Goal: Find specific page/section: Find specific page/section

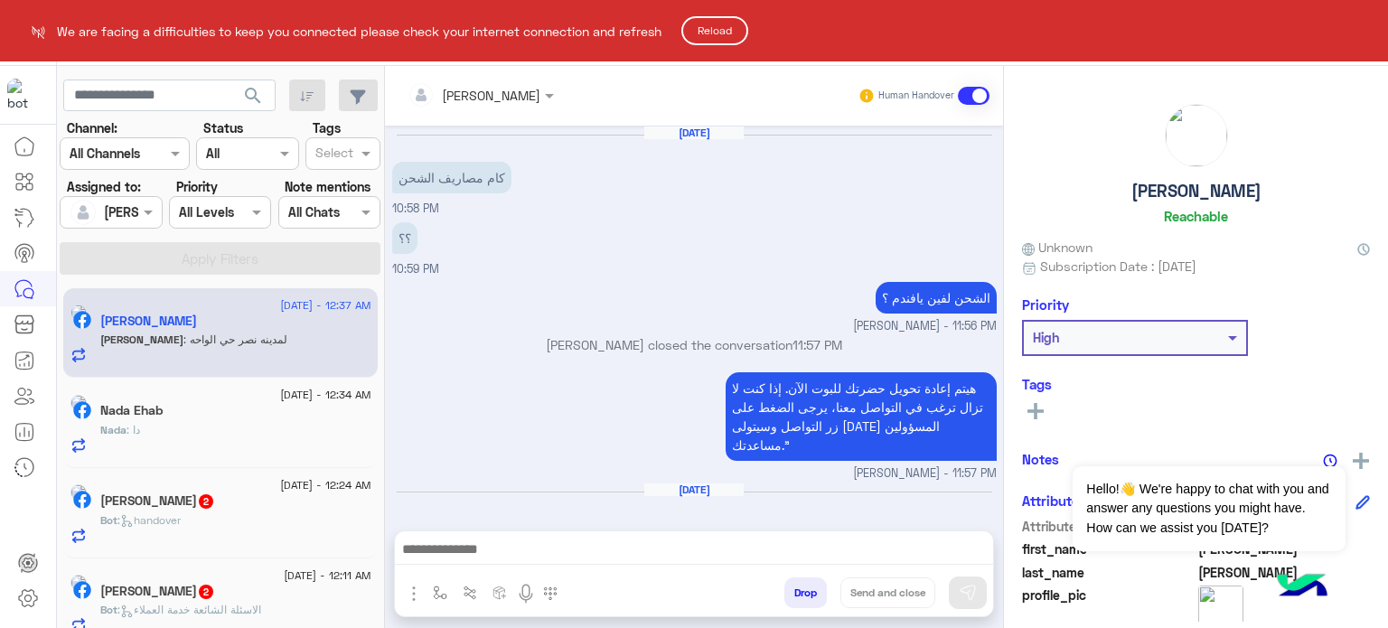
scroll to position [478, 0]
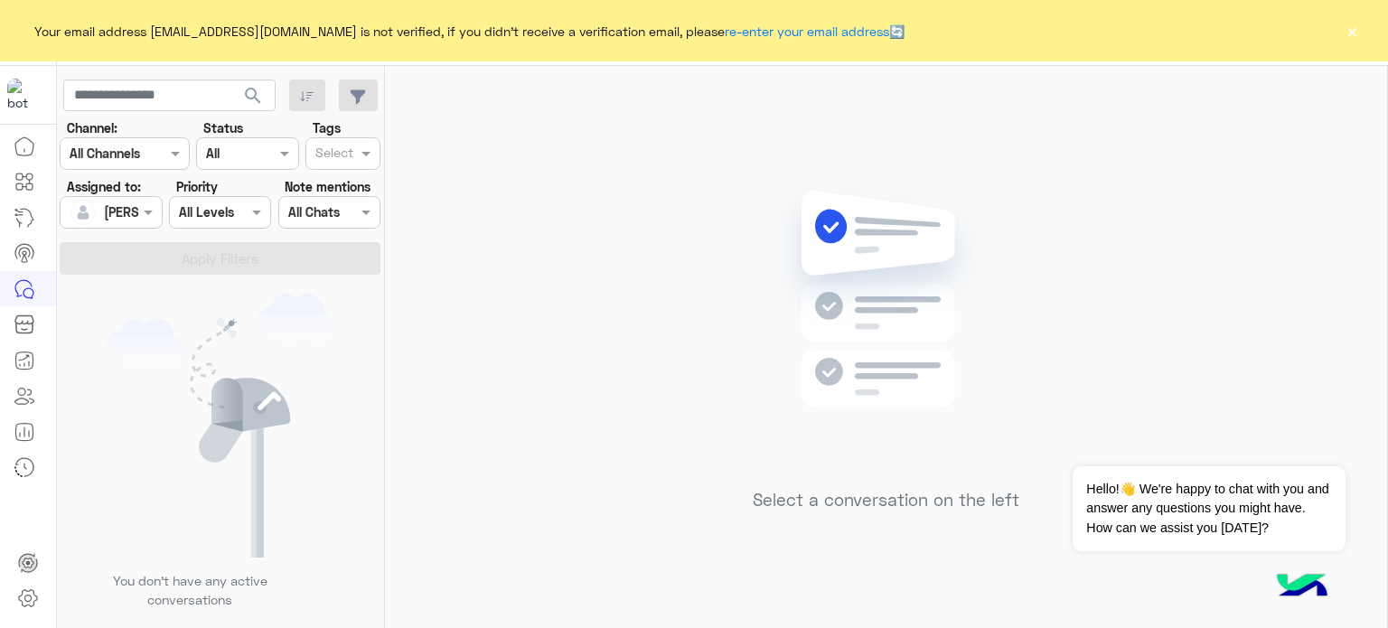
click at [1352, 33] on button "×" at bounding box center [1351, 31] width 18 height 18
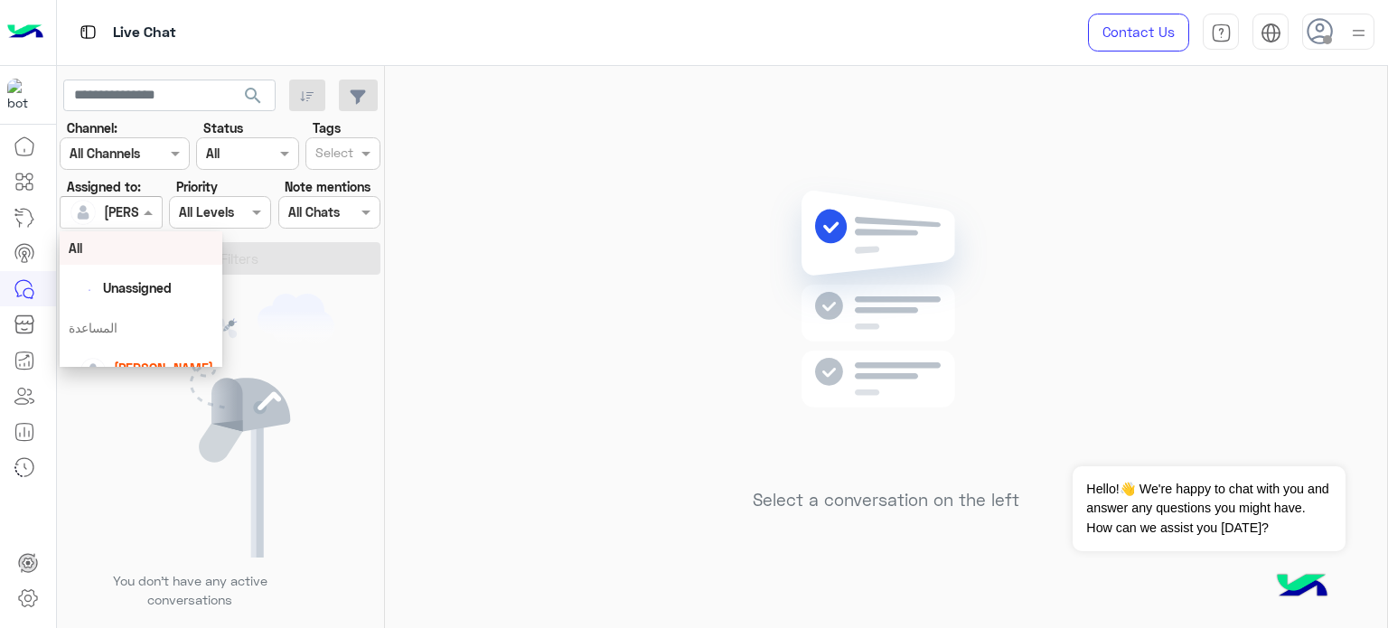
click at [87, 209] on input "text" at bounding box center [91, 212] width 42 height 19
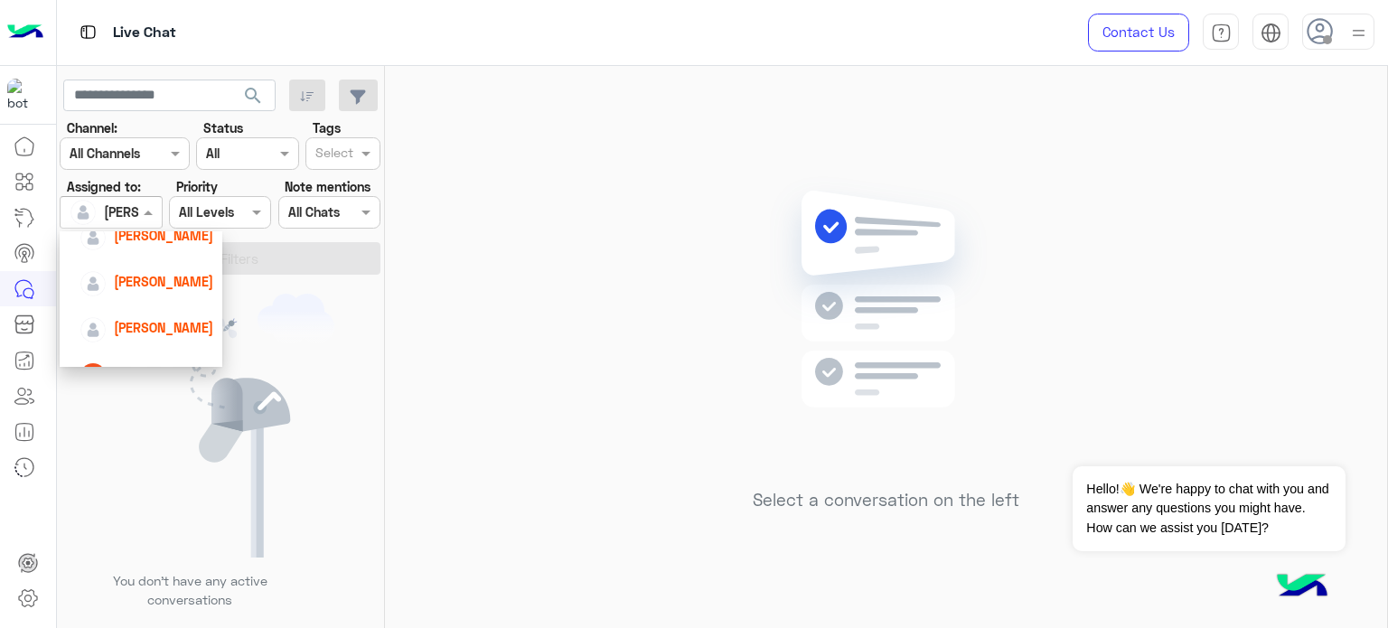
scroll to position [184, 0]
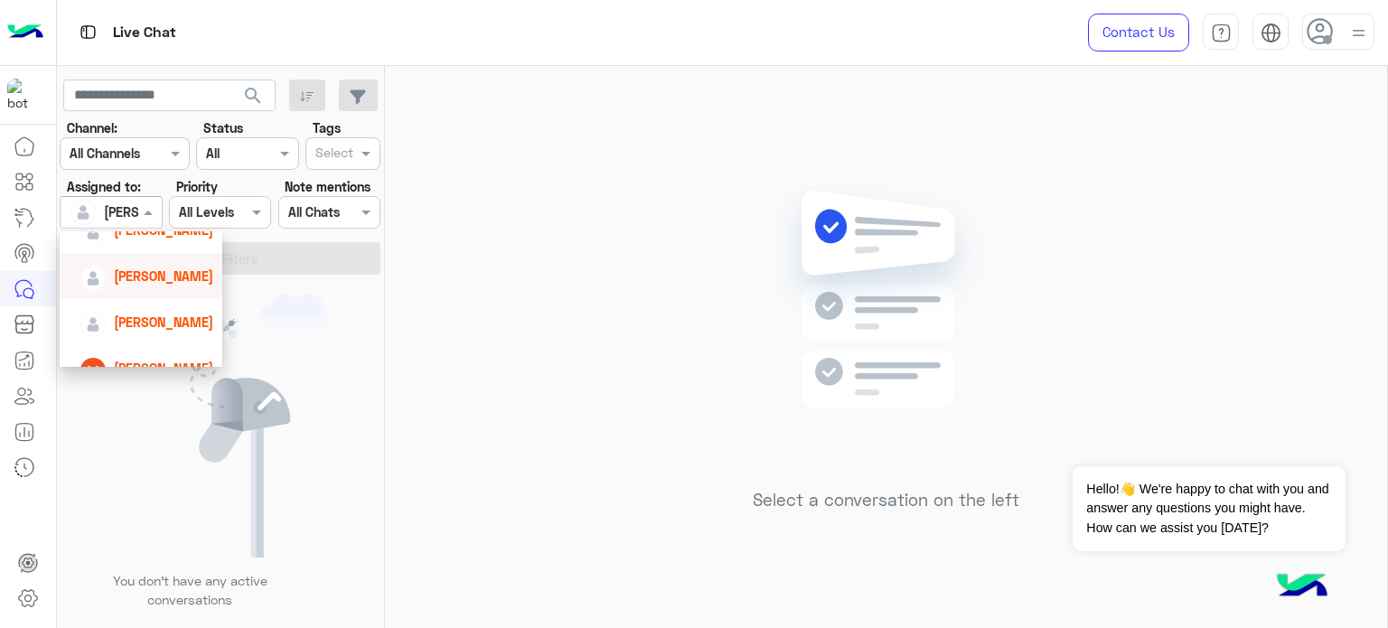
click at [148, 273] on span "Amina Hamdy" at bounding box center [163, 275] width 99 height 15
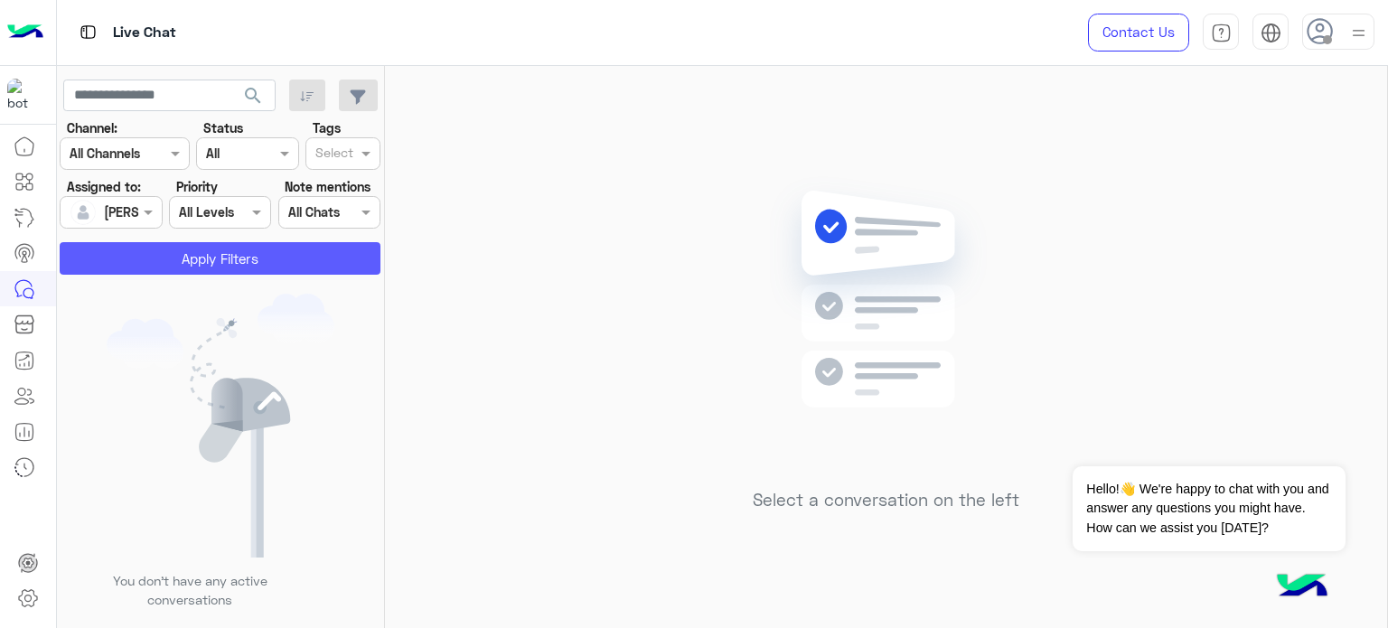
click at [193, 267] on button "Apply Filters" at bounding box center [220, 258] width 321 height 33
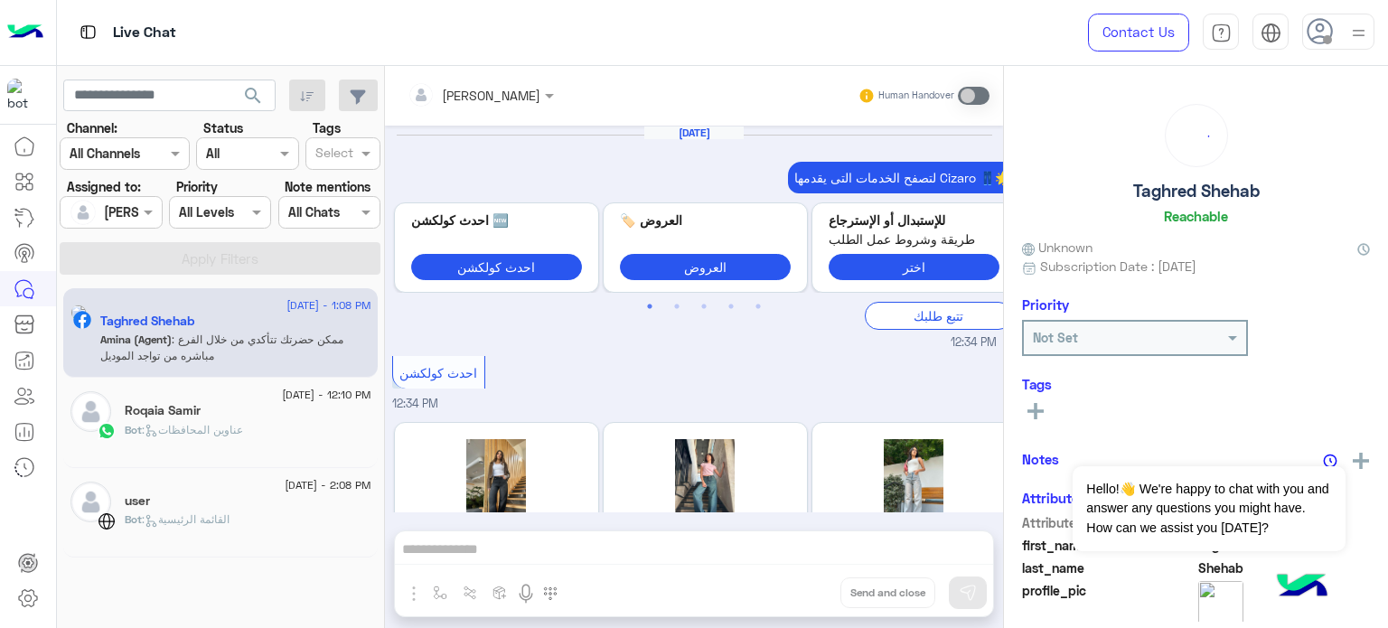
scroll to position [566, 0]
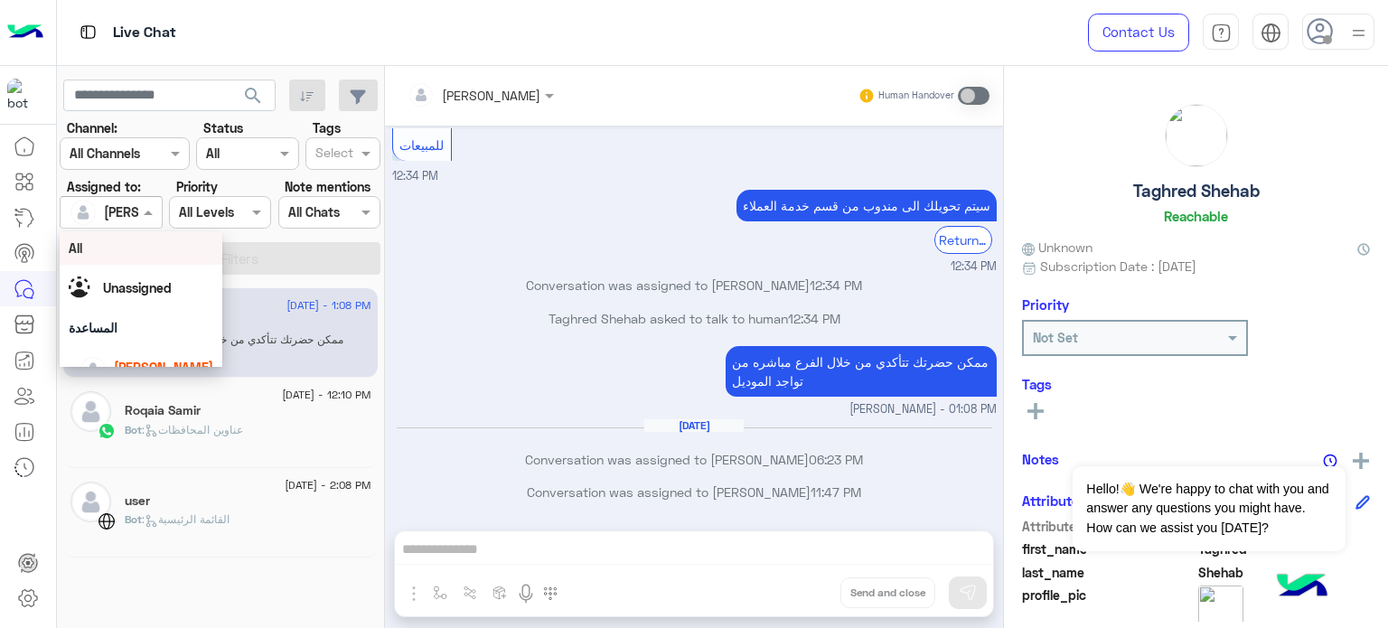
click at [124, 223] on div "Amina Hamdy" at bounding box center [104, 212] width 69 height 36
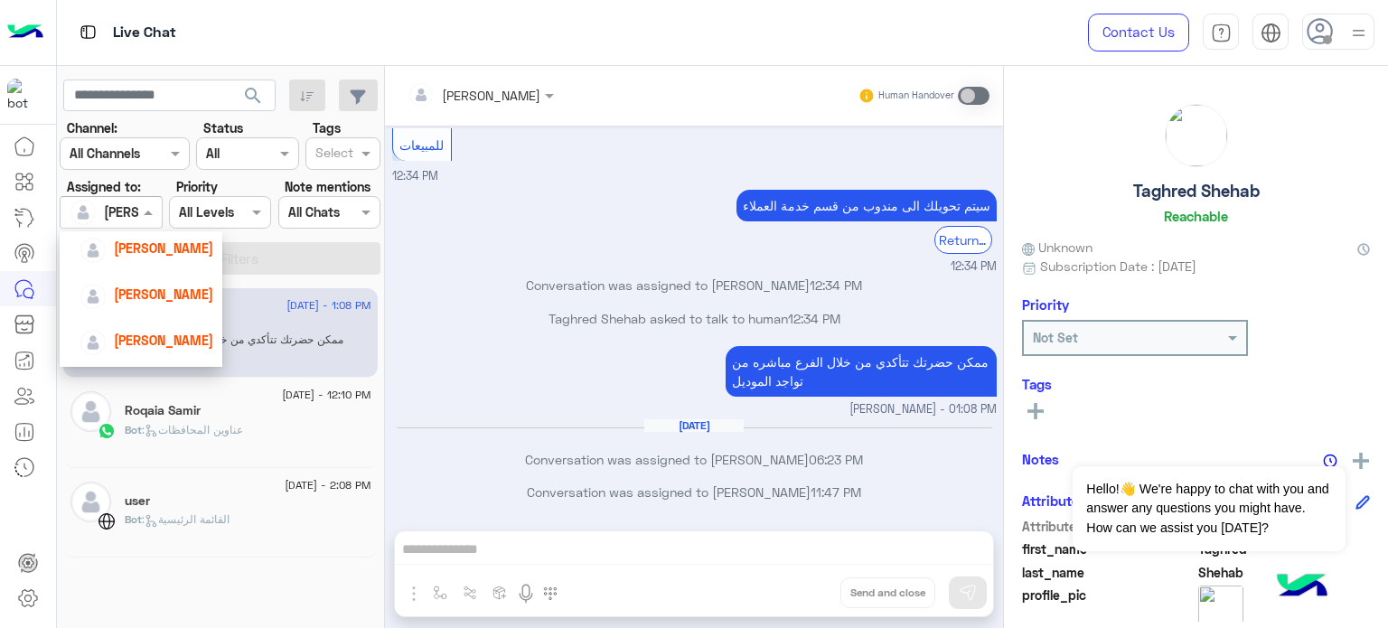
scroll to position [123, 0]
click at [173, 290] on span "Nada Khaled" at bounding box center [163, 290] width 99 height 15
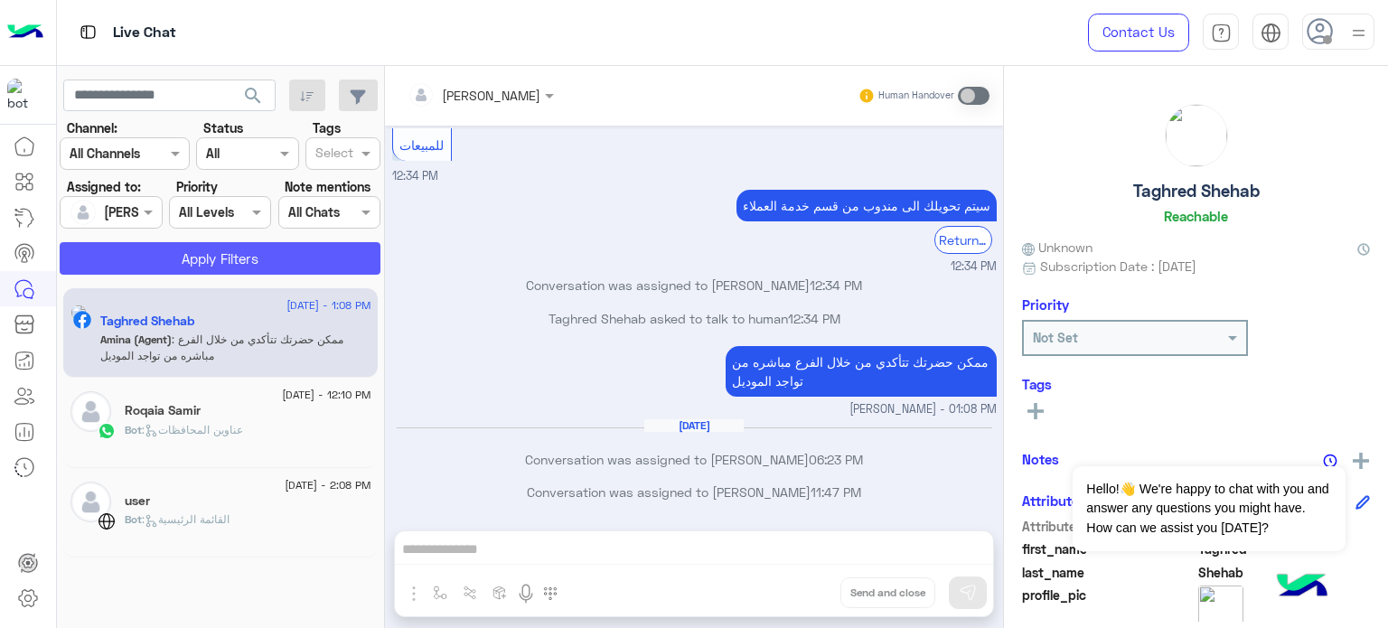
click at [224, 256] on button "Apply Filters" at bounding box center [220, 258] width 321 height 33
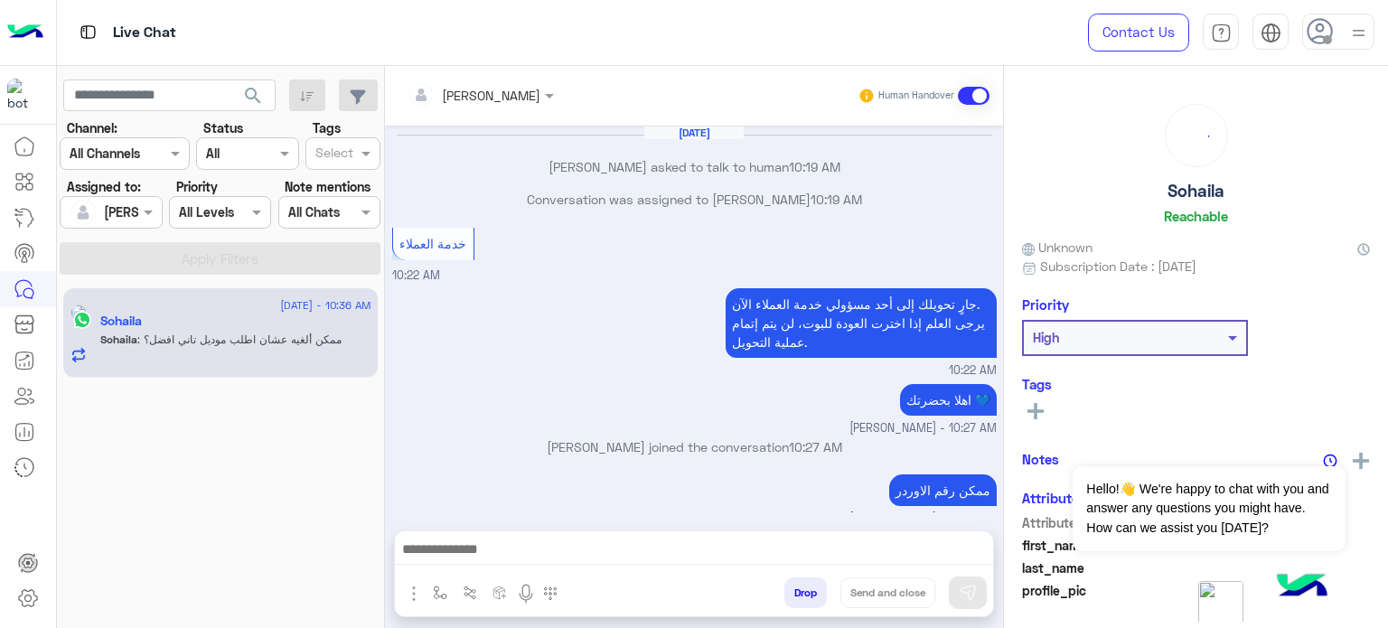
scroll to position [192, 0]
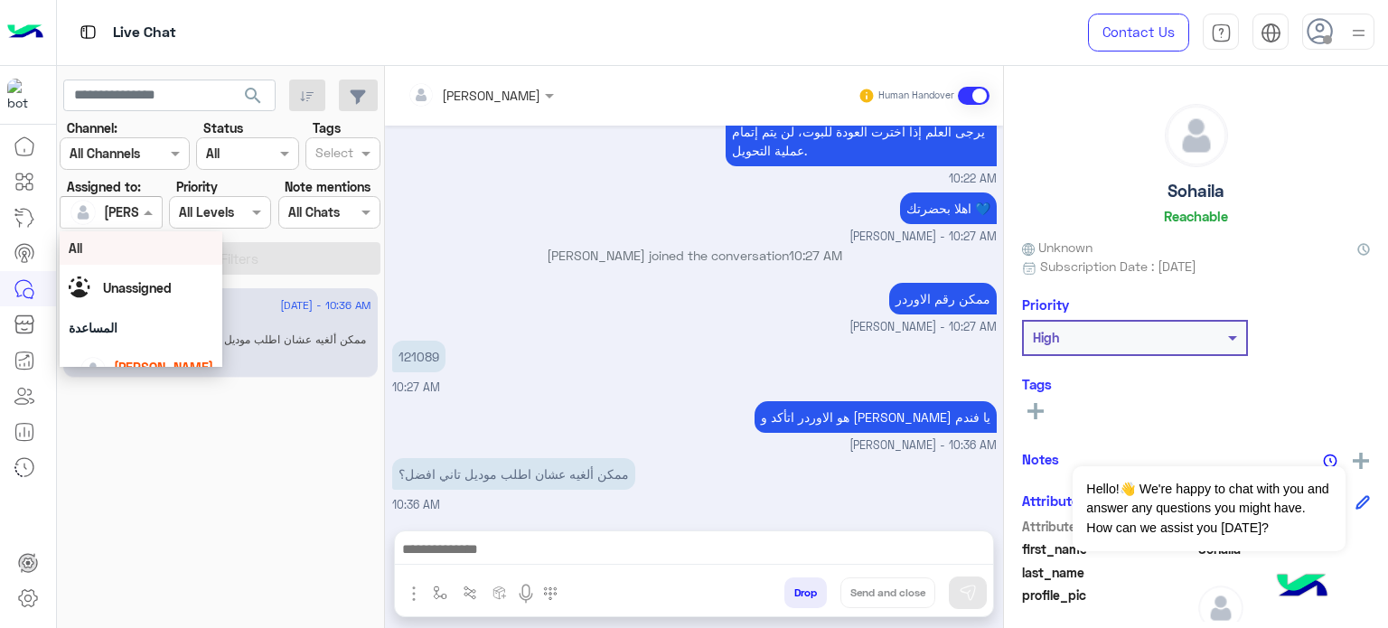
click at [145, 216] on span at bounding box center [150, 211] width 23 height 19
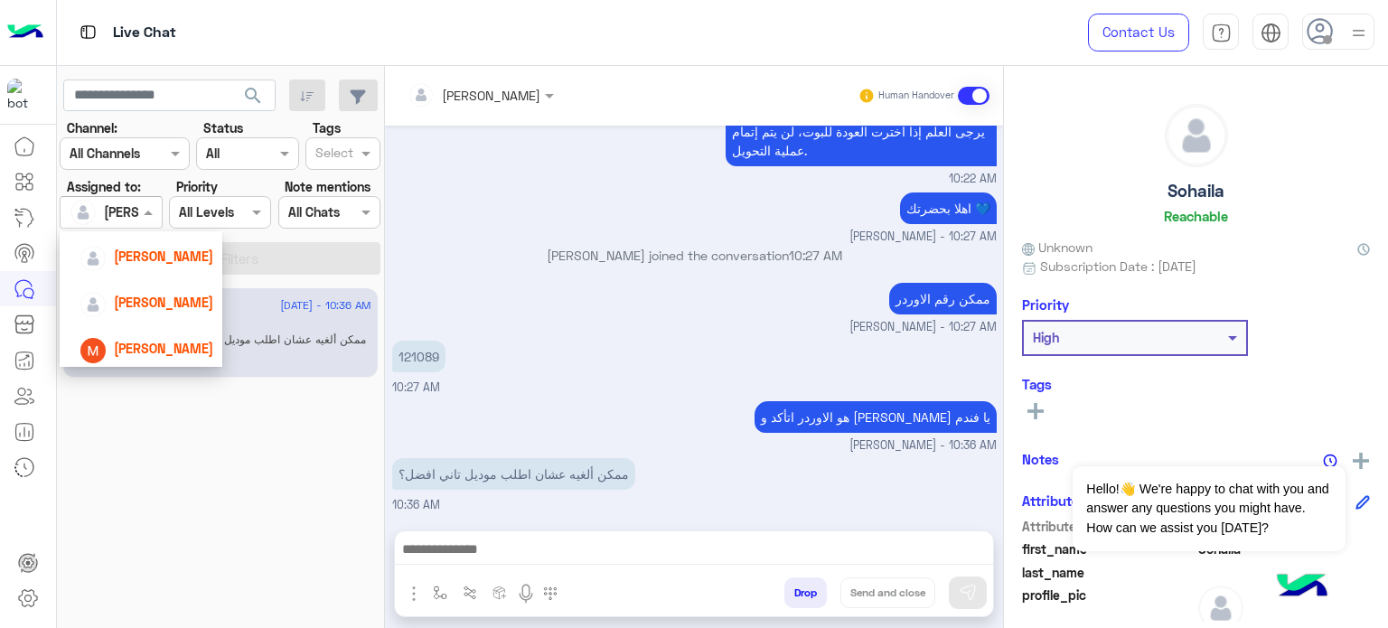
scroll to position [205, 0]
click at [177, 350] on span "Mariam Saber" at bounding box center [163, 346] width 99 height 15
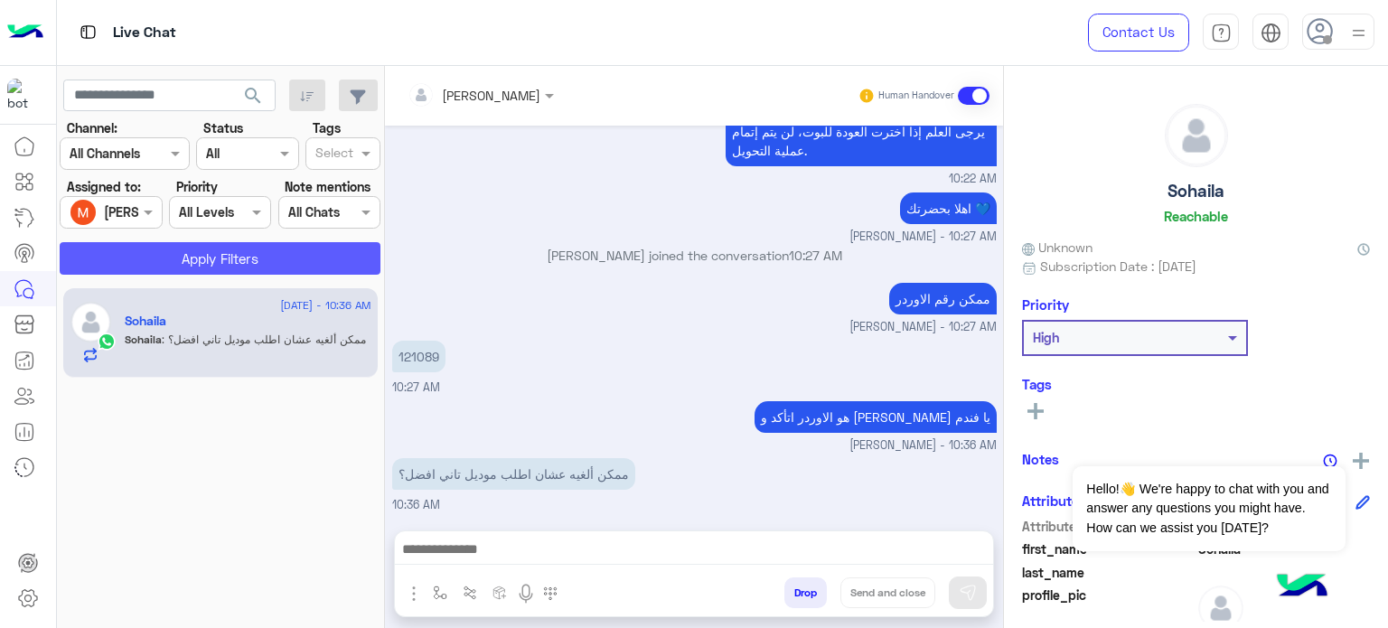
click at [256, 273] on button "Apply Filters" at bounding box center [220, 258] width 321 height 33
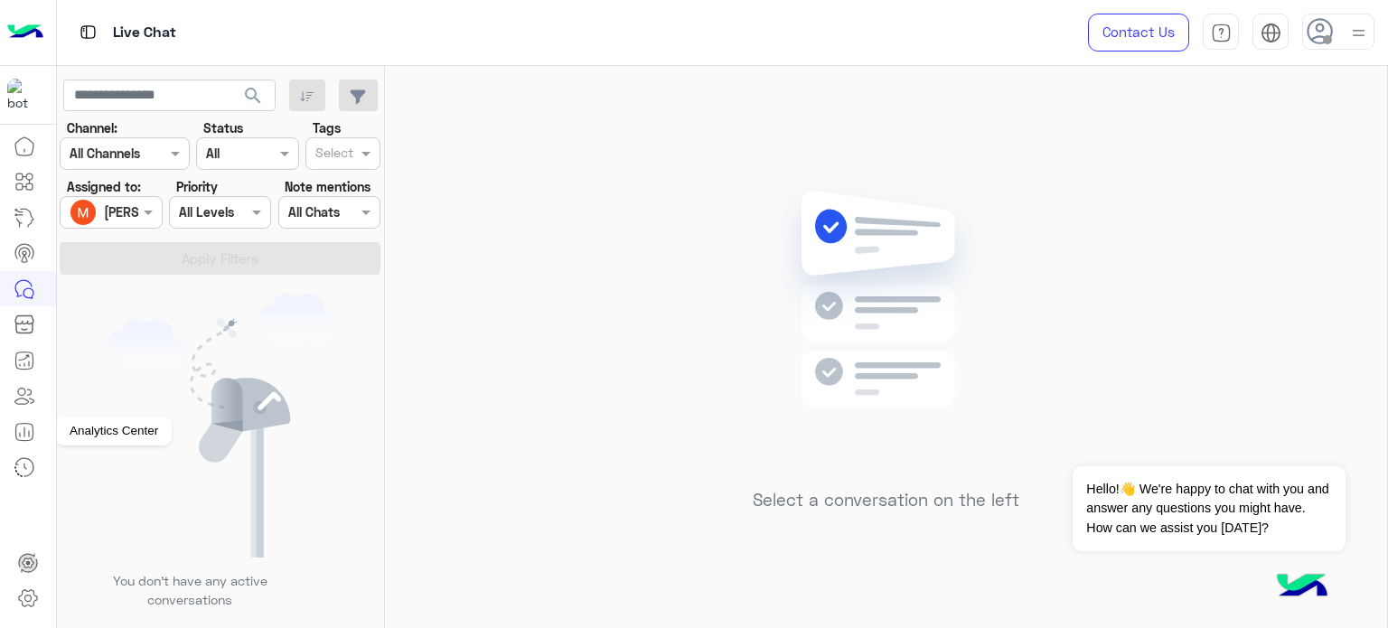
click at [27, 441] on icon at bounding box center [25, 432] width 22 height 22
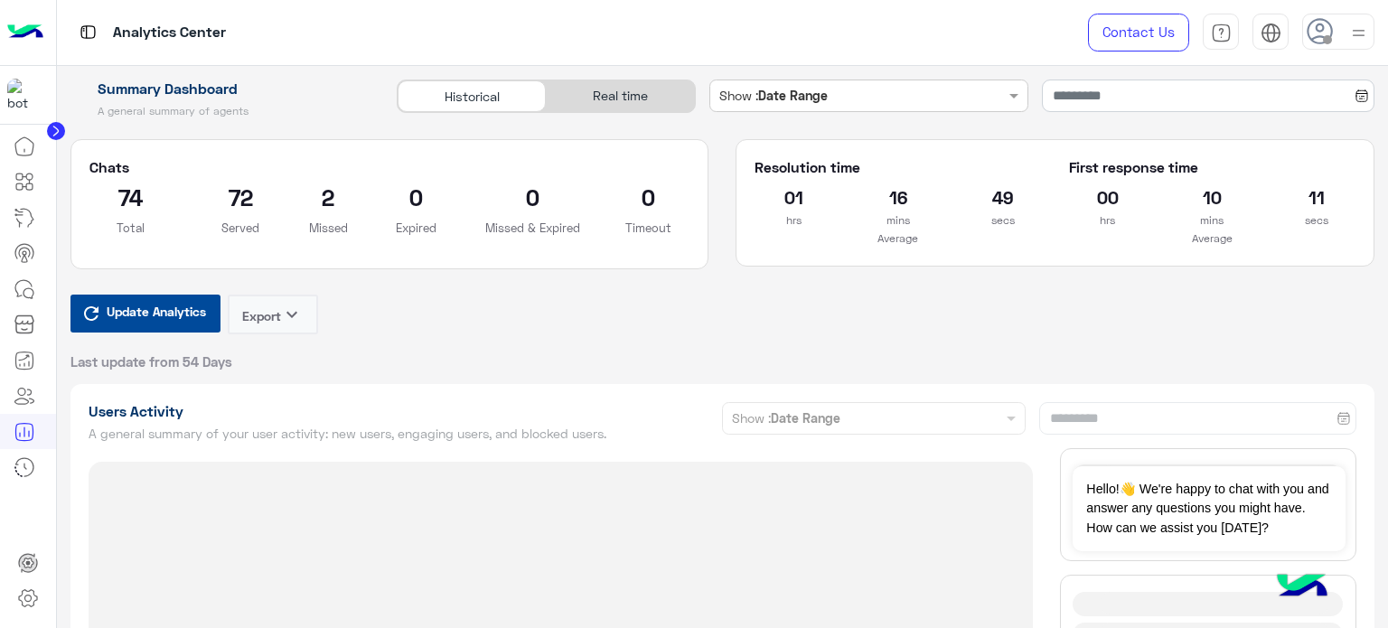
type input "**********"
click at [605, 108] on div "Real time" at bounding box center [620, 96] width 148 height 32
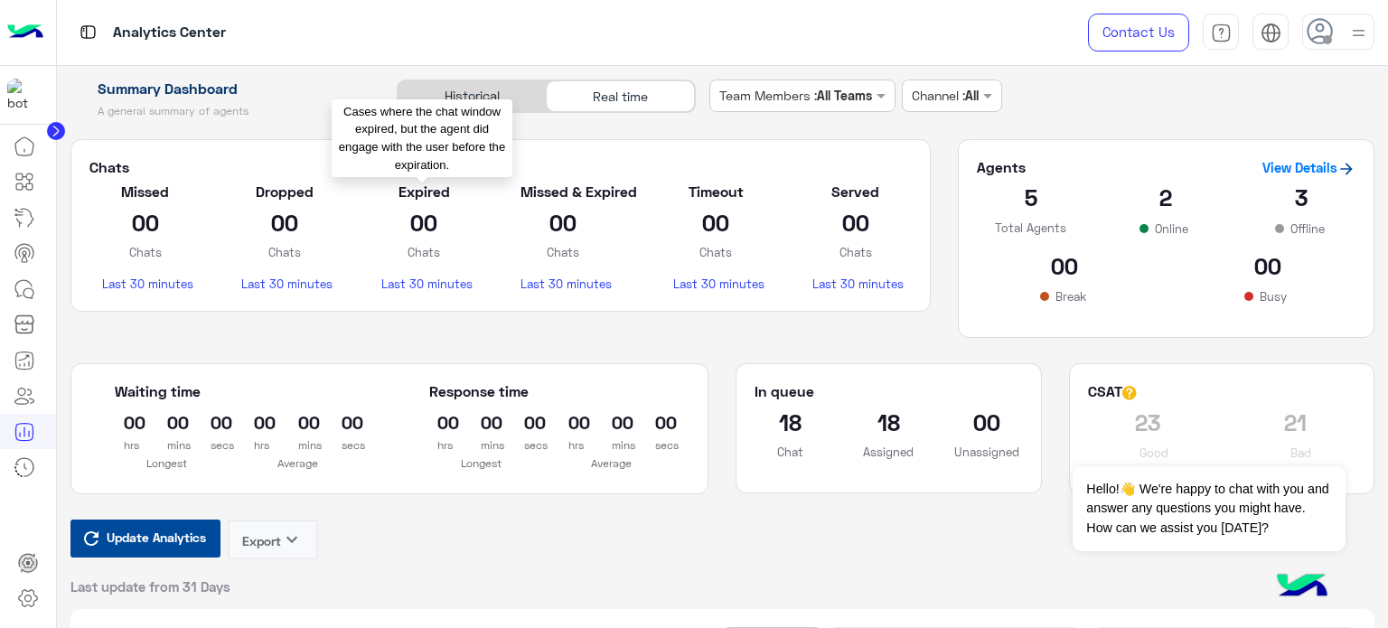
type input "**********"
click at [173, 542] on span "Update Analytics" at bounding box center [156, 537] width 108 height 24
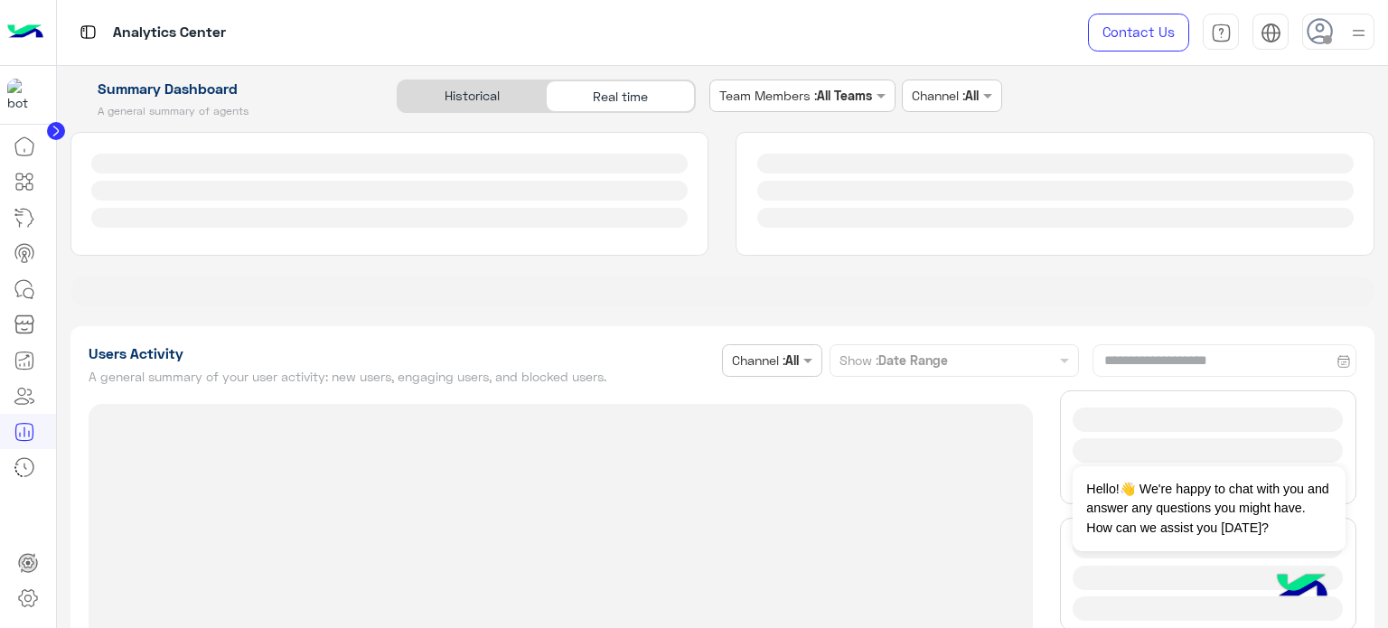
type input "**********"
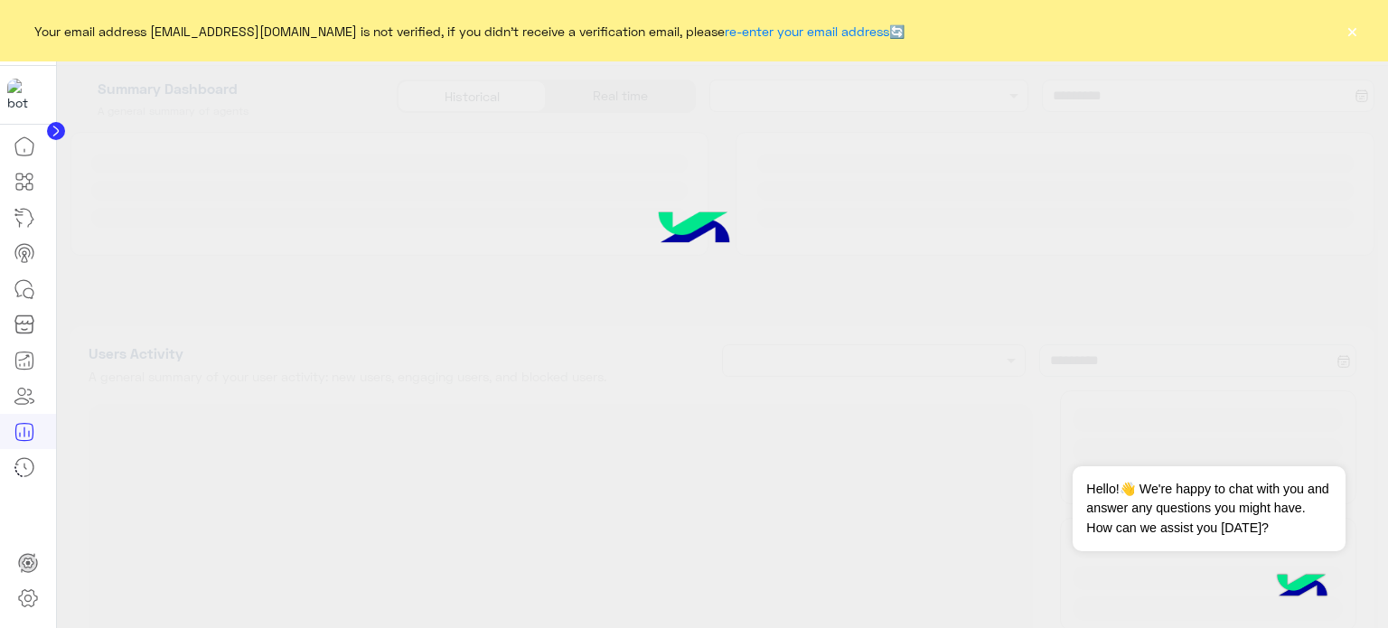
type input "**********"
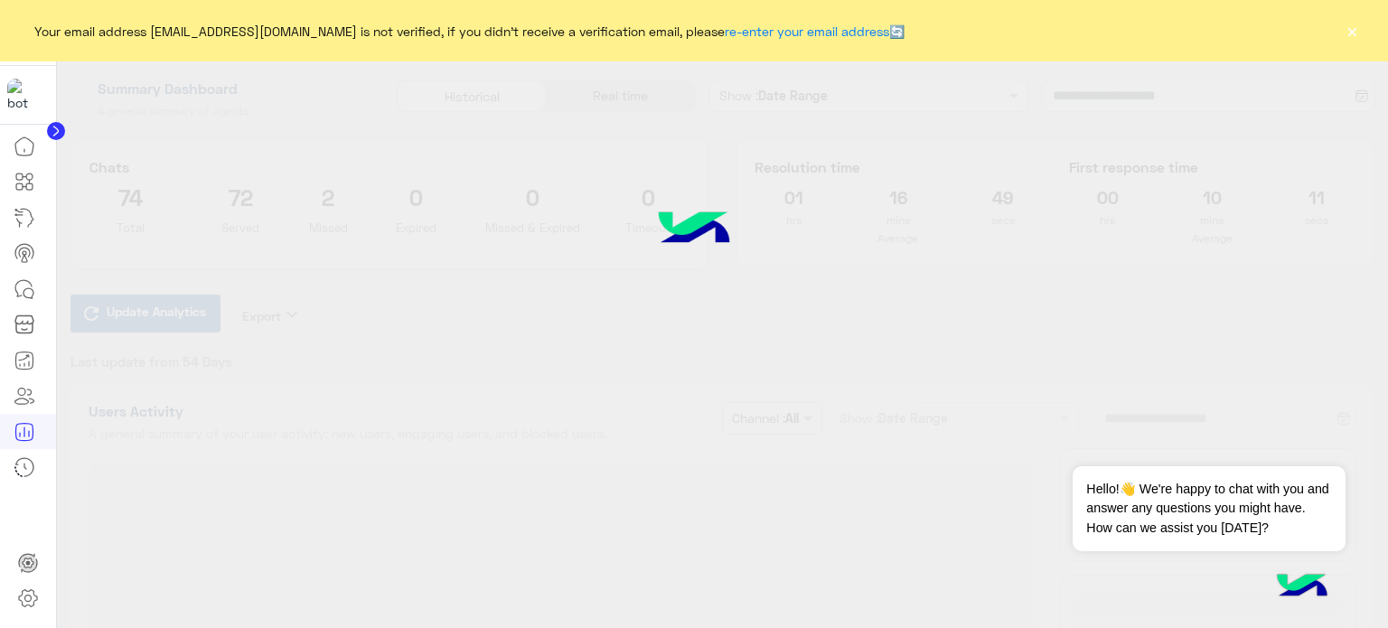
type input "**********"
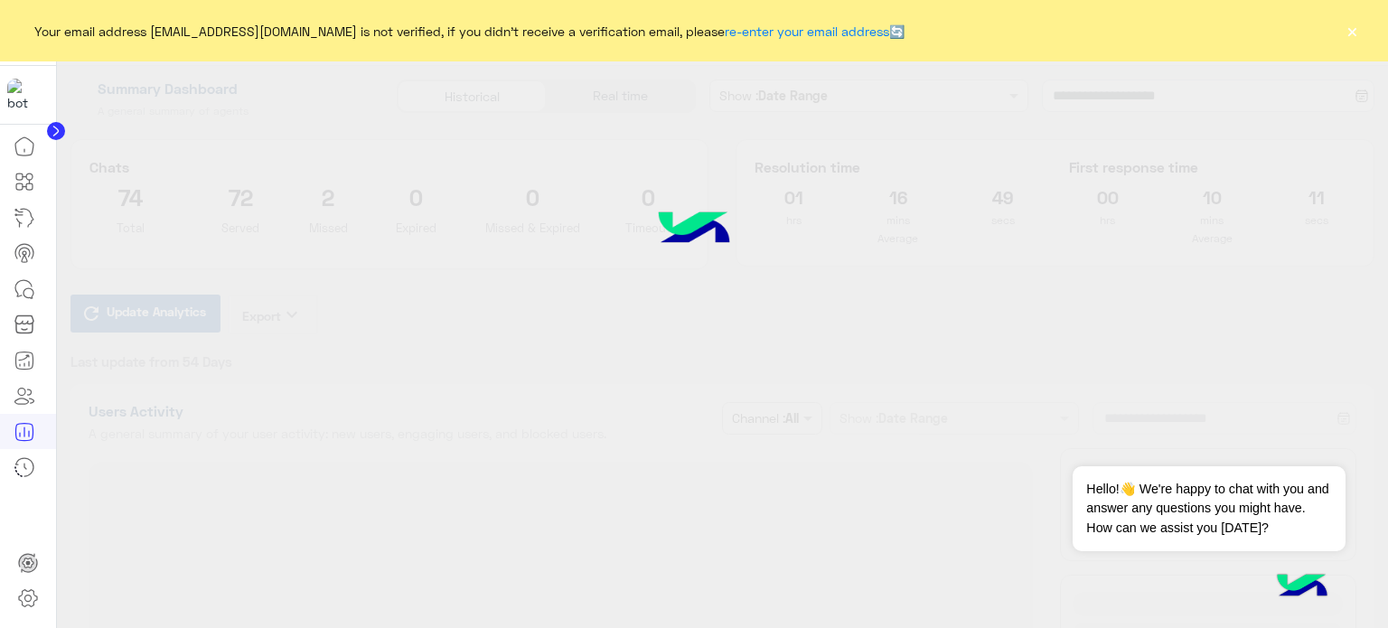
type input "**********"
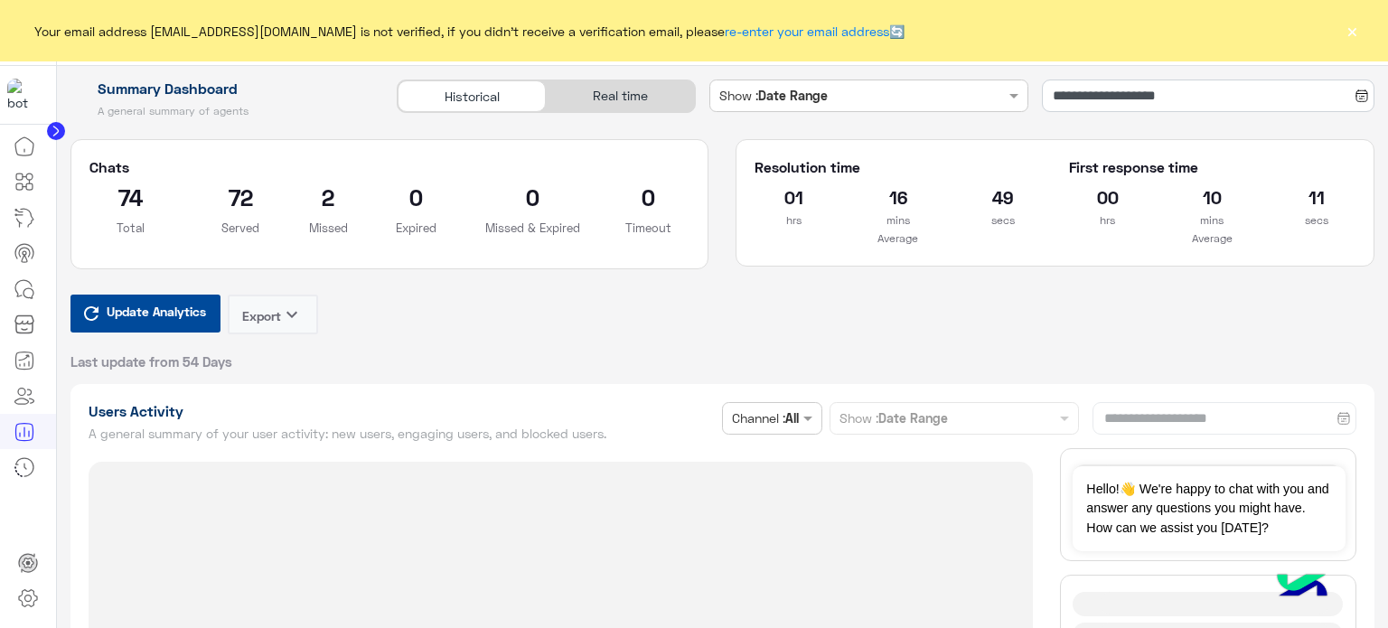
click at [637, 86] on div "Real time" at bounding box center [620, 96] width 148 height 32
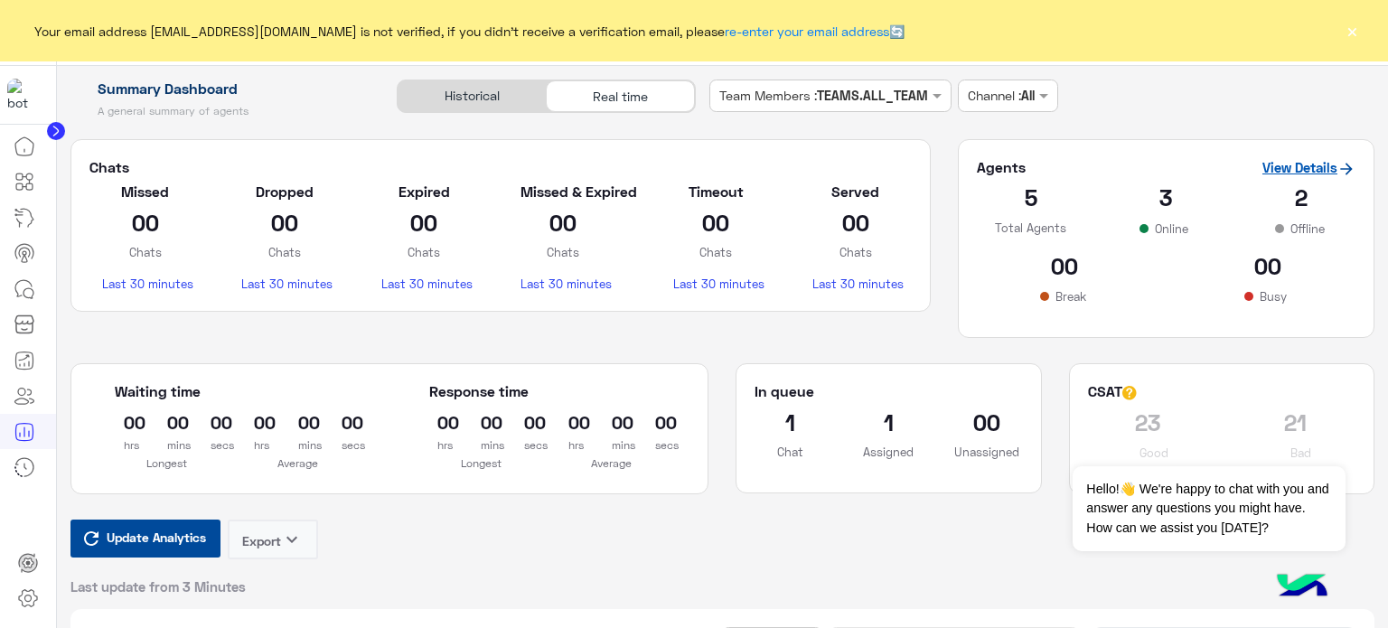
click at [1304, 169] on link "View Details" at bounding box center [1308, 167] width 93 height 16
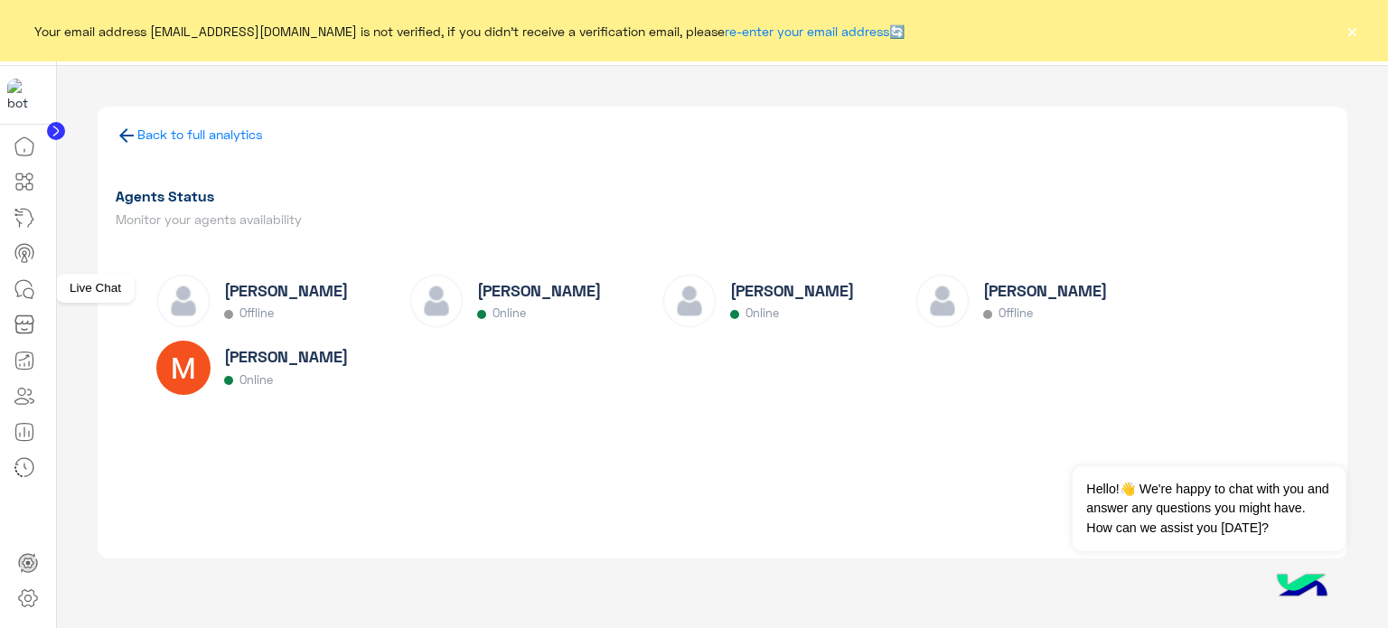
click at [28, 281] on icon at bounding box center [23, 288] width 16 height 16
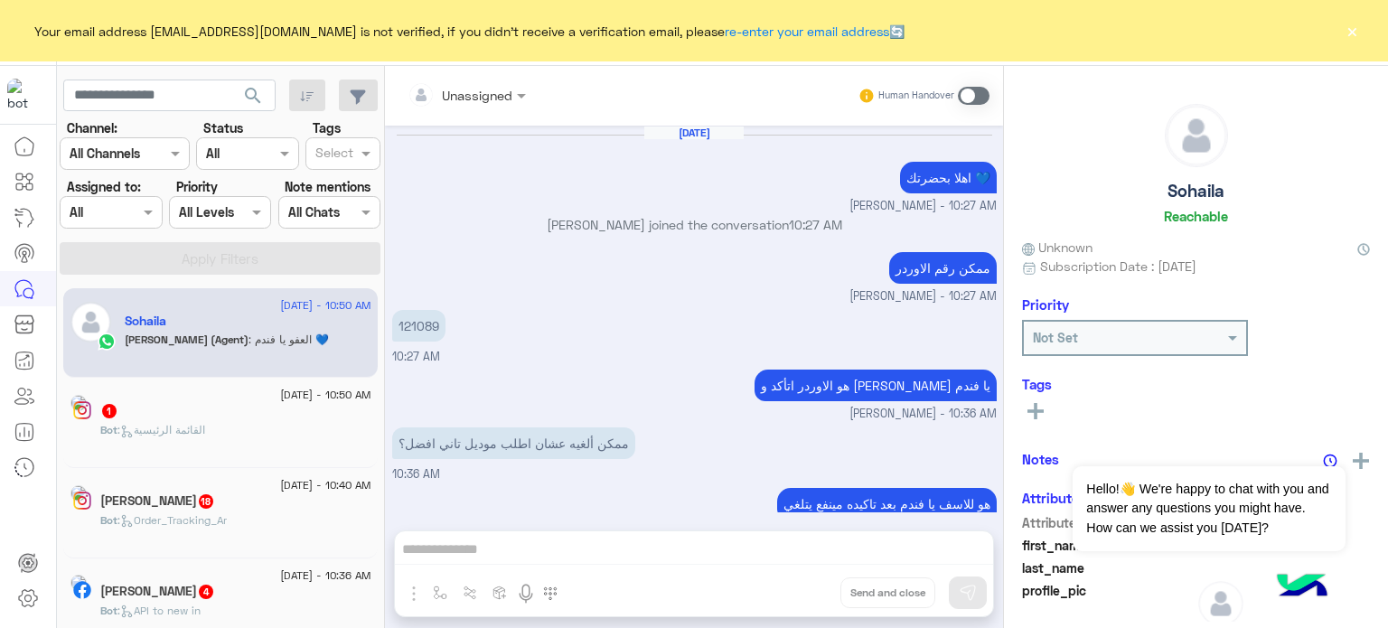
scroll to position [177, 0]
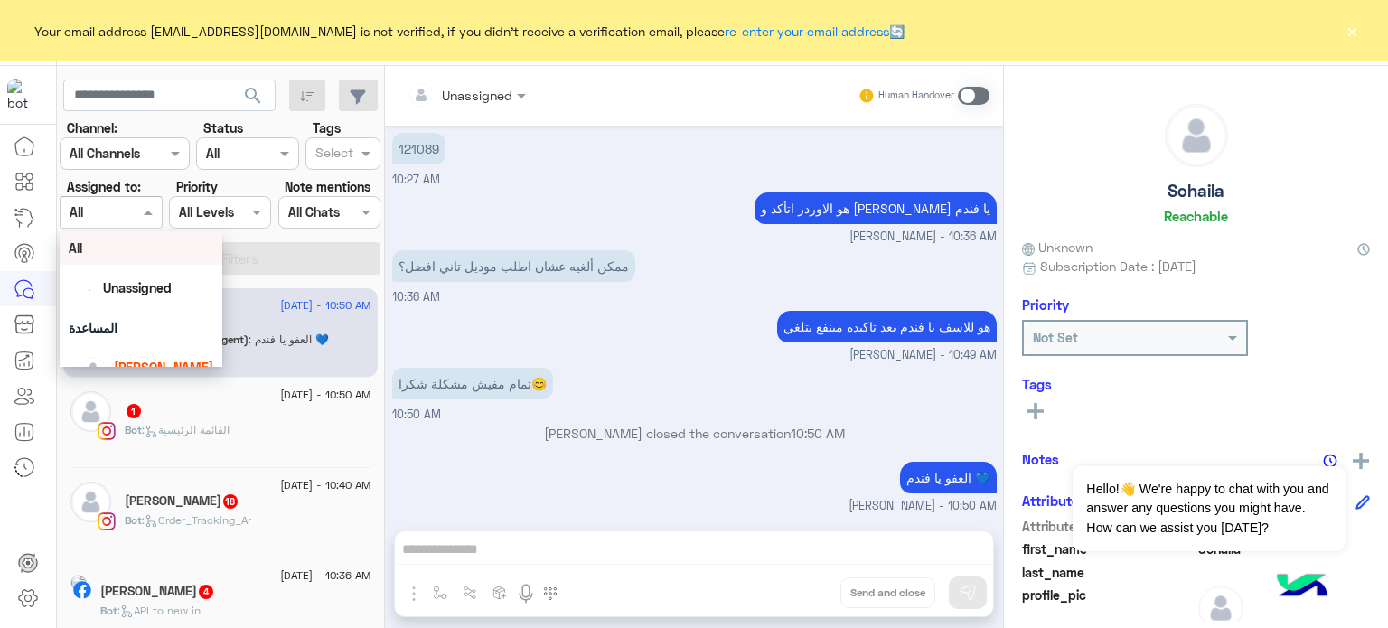
click at [148, 202] on span at bounding box center [150, 211] width 23 height 19
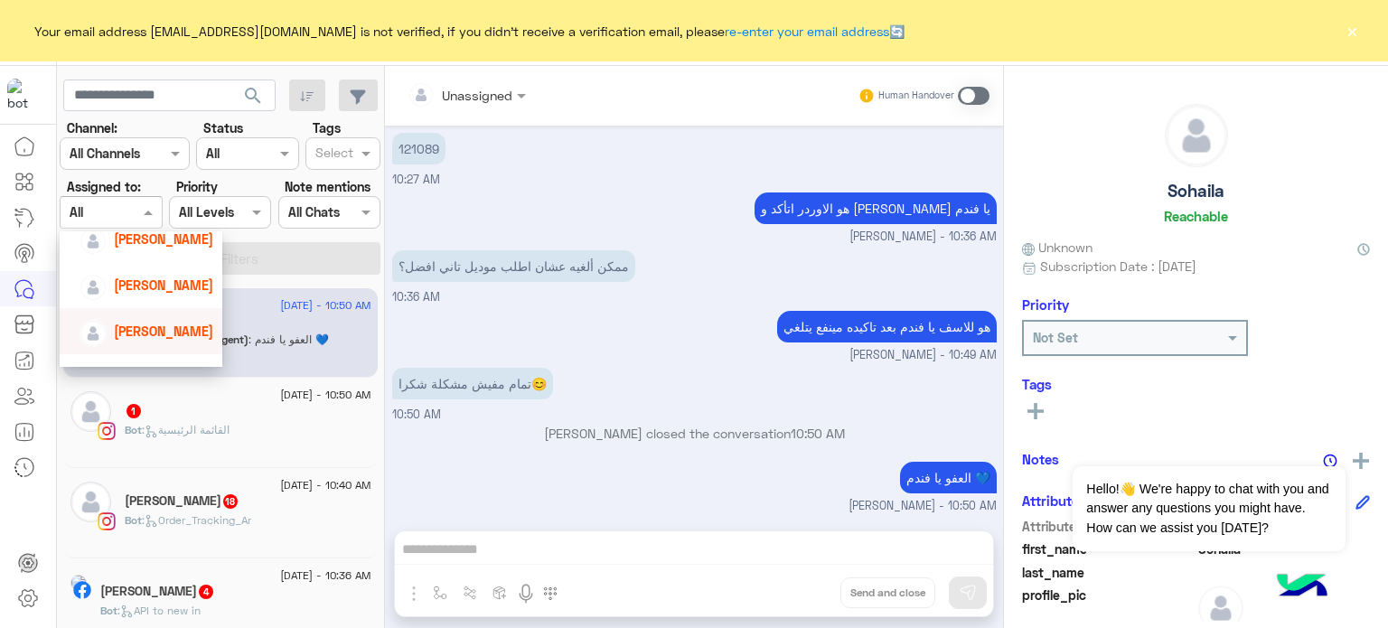
scroll to position [131, 0]
click at [164, 327] on span "Amina Hamdy" at bounding box center [163, 328] width 99 height 15
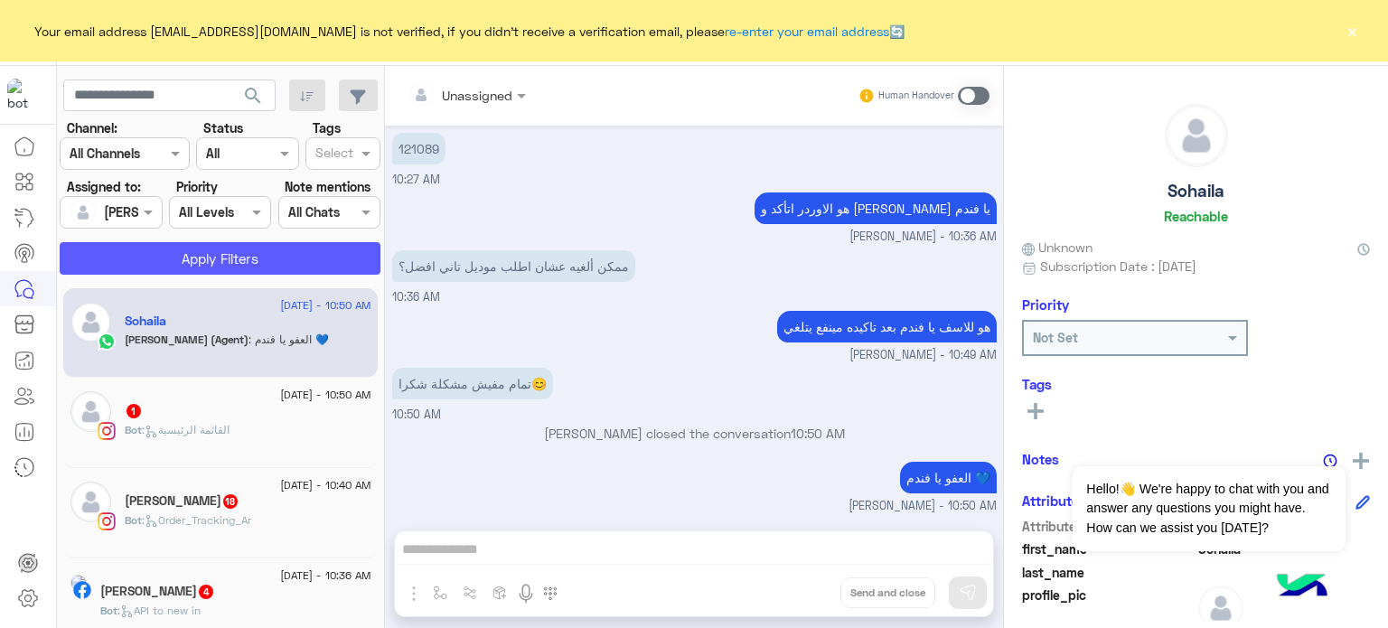
click at [230, 251] on button "Apply Filters" at bounding box center [220, 258] width 321 height 33
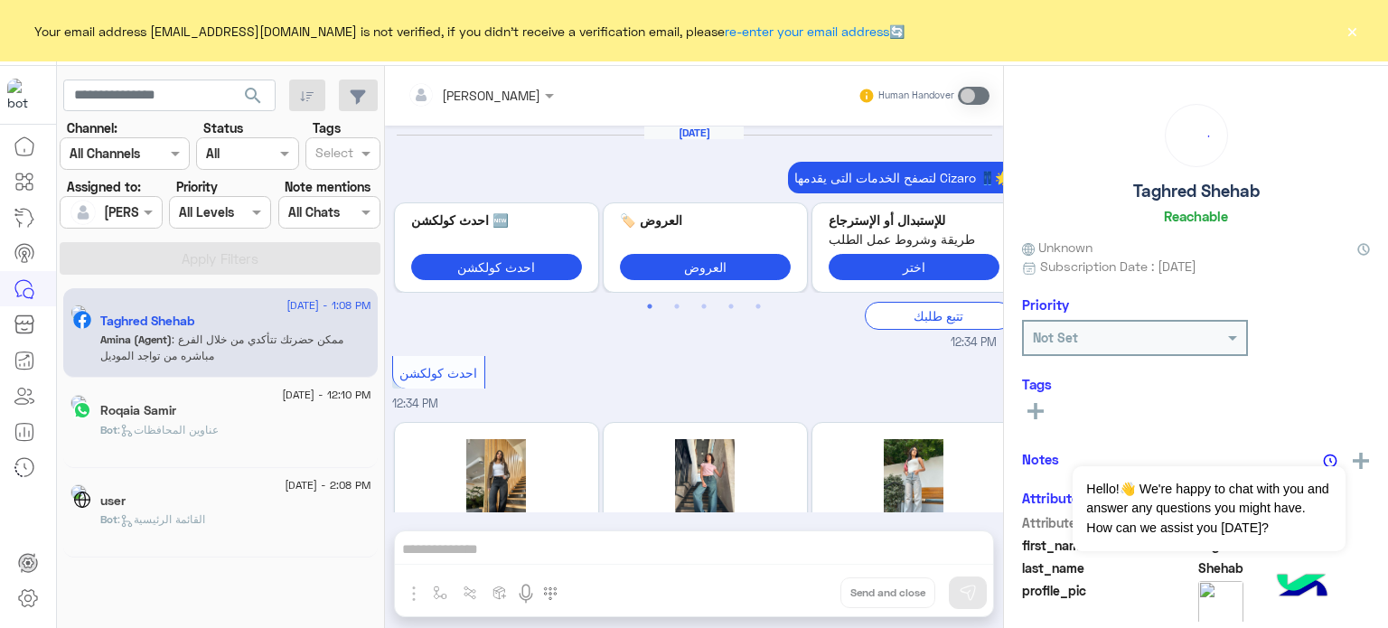
scroll to position [566, 0]
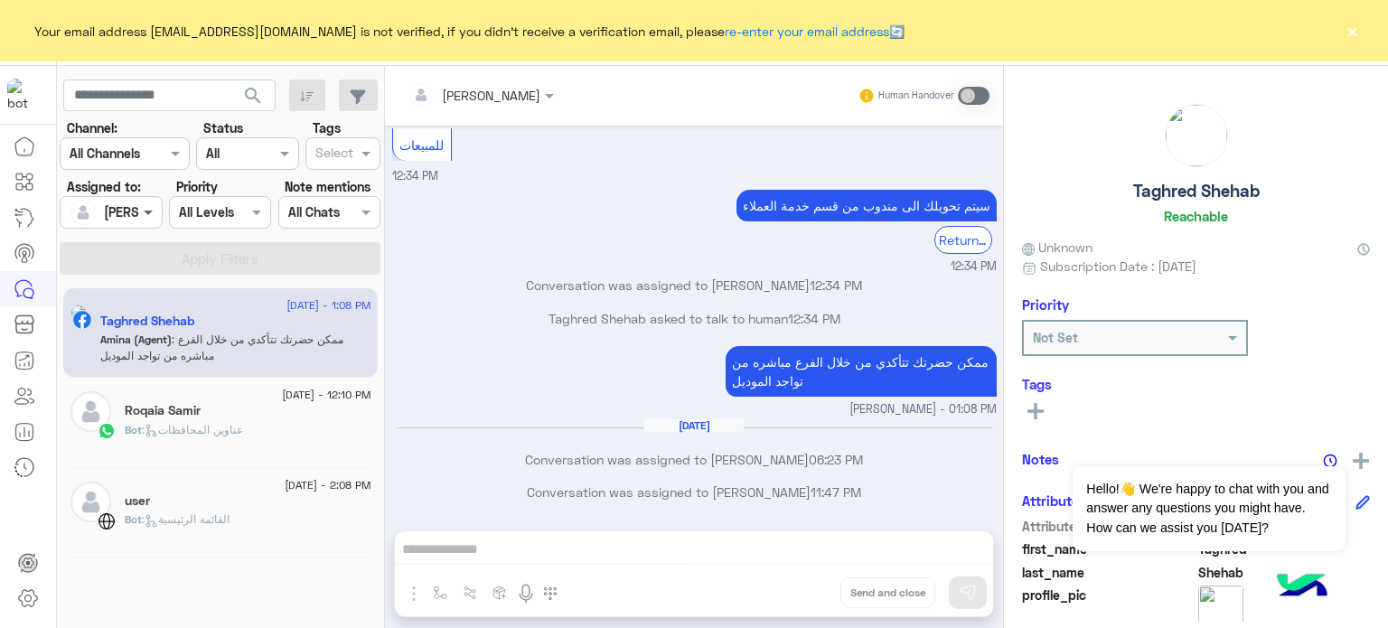
click at [151, 218] on span at bounding box center [150, 211] width 23 height 19
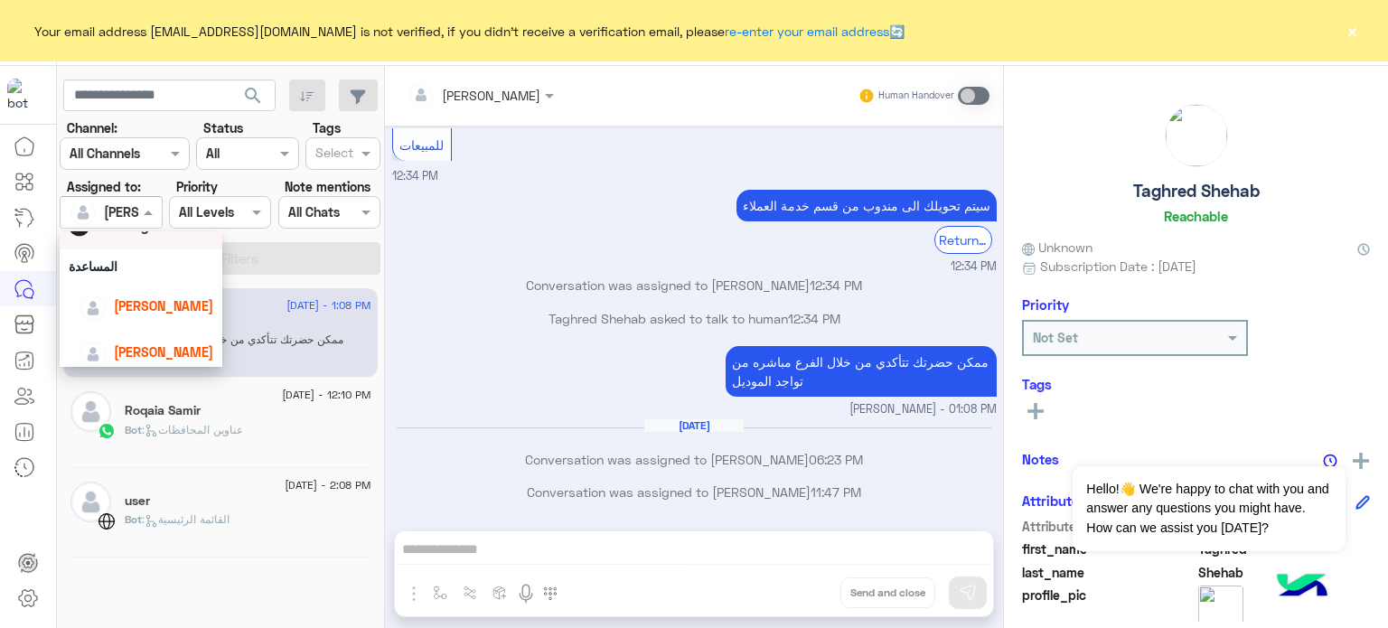
scroll to position [70, 0]
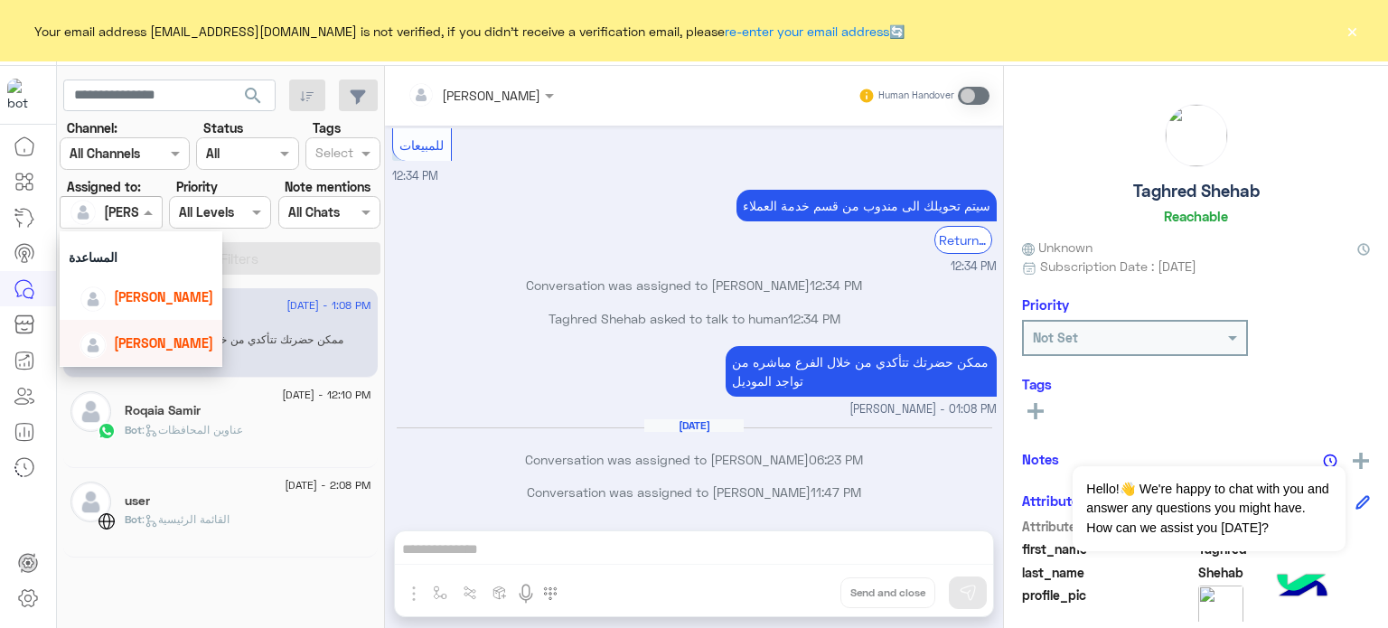
click at [175, 331] on div "Nada Khaled" at bounding box center [147, 343] width 134 height 32
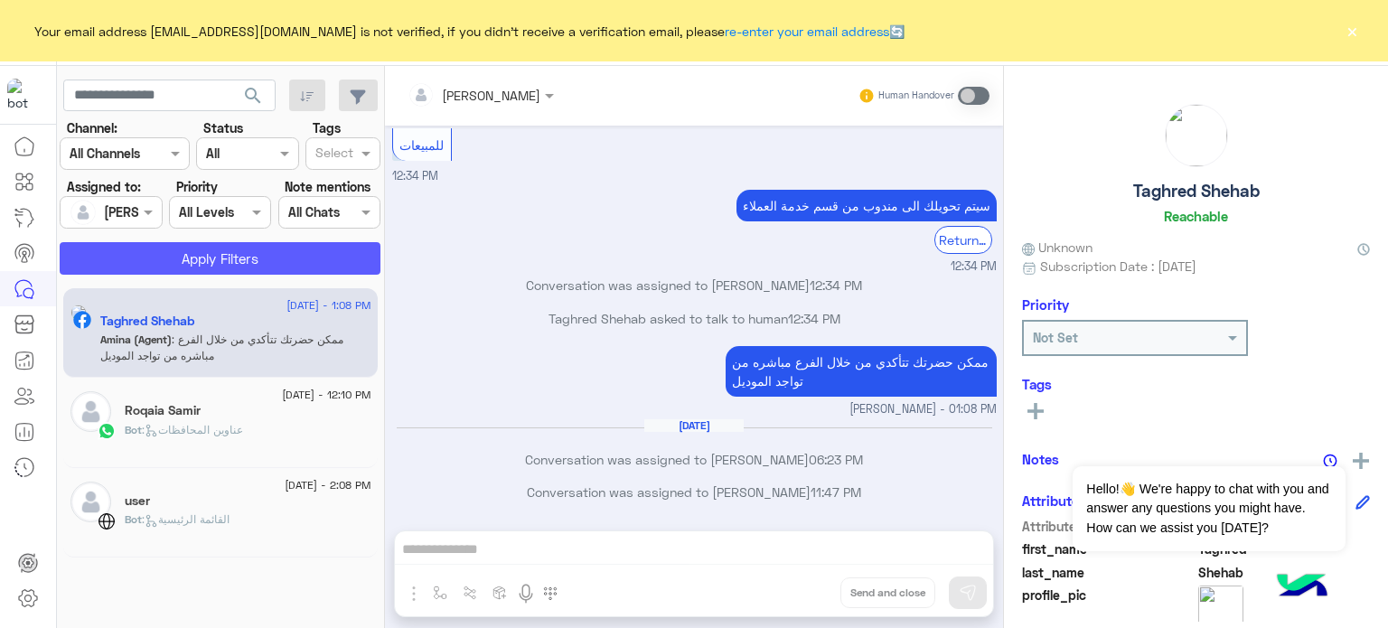
click at [247, 270] on button "Apply Filters" at bounding box center [220, 258] width 321 height 33
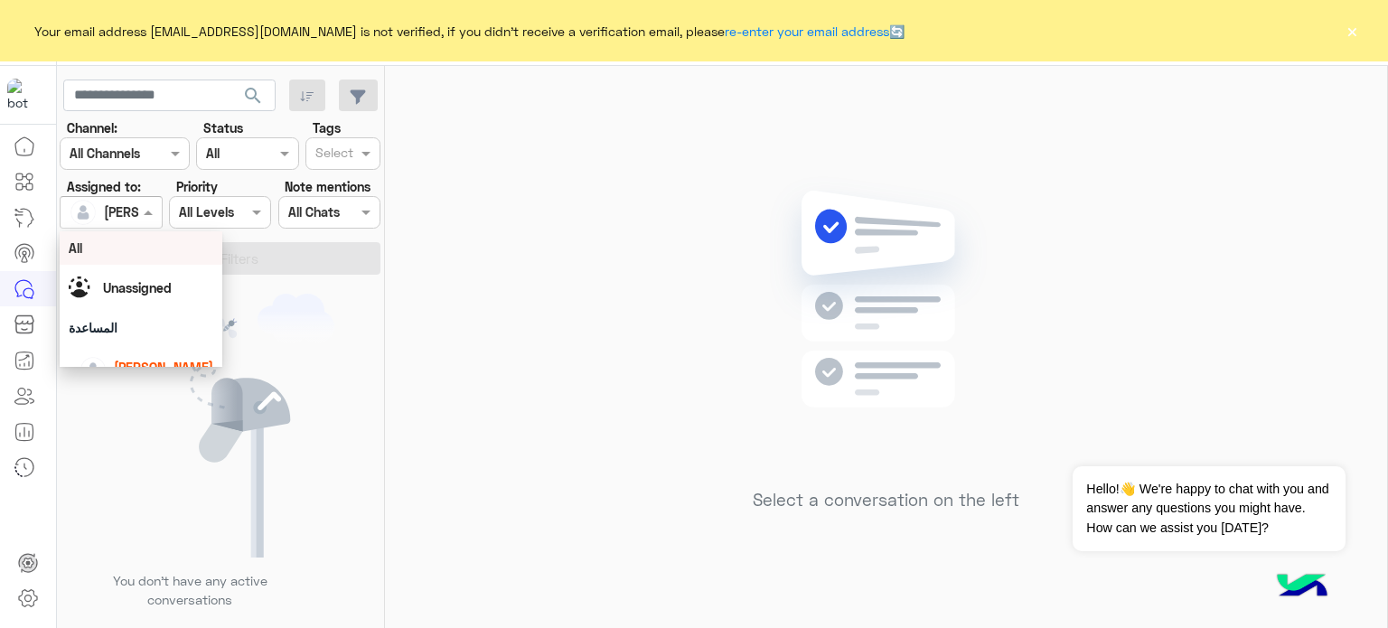
click at [136, 222] on div "Nada Khaled" at bounding box center [104, 212] width 69 height 36
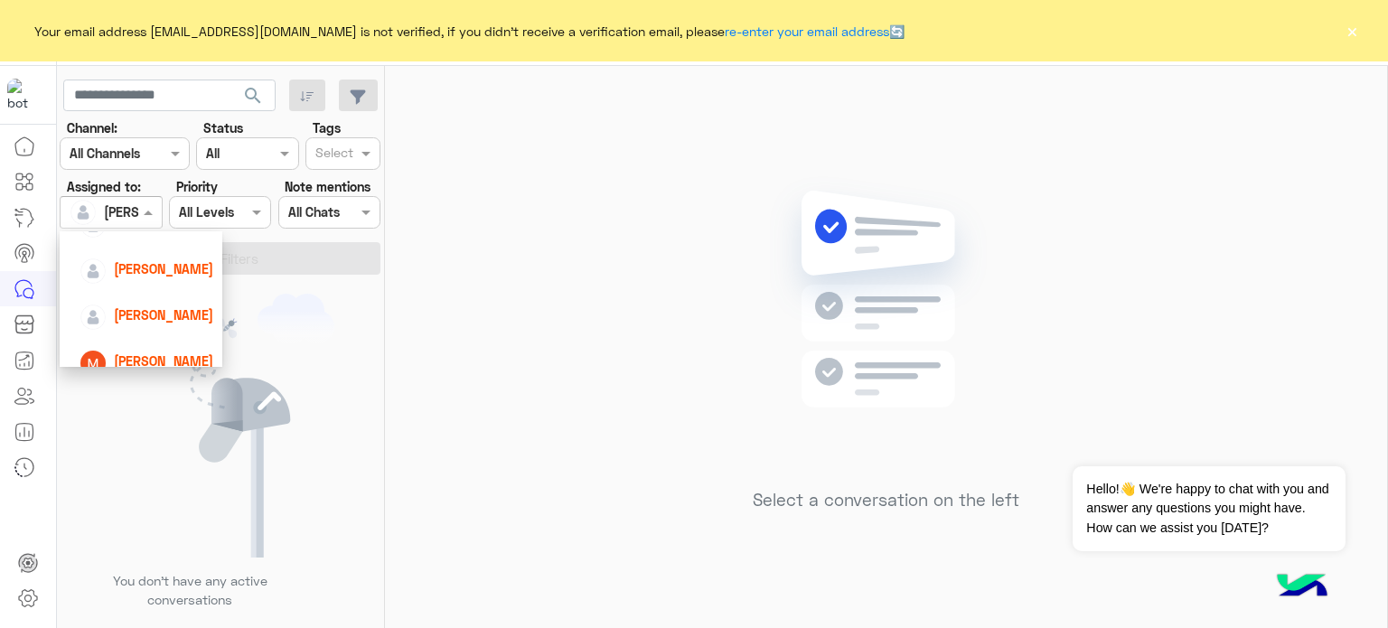
scroll to position [194, 0]
click at [173, 361] on span "Mariam Saber" at bounding box center [163, 357] width 99 height 15
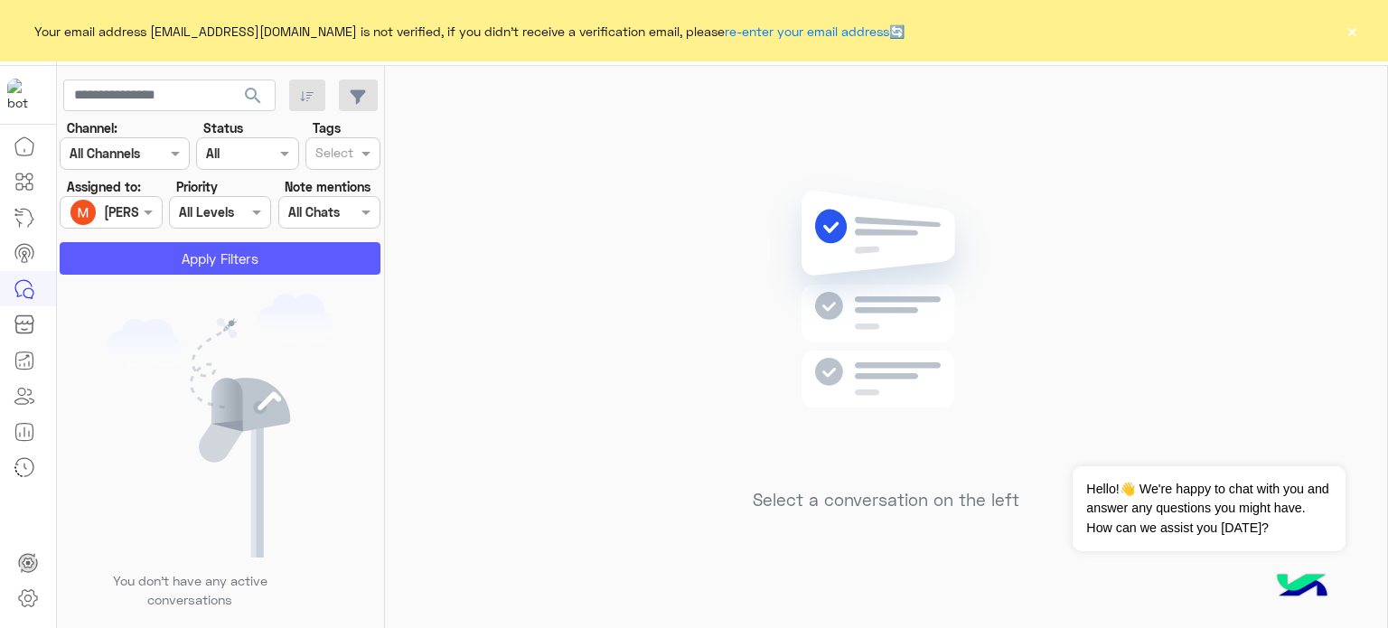
click at [220, 249] on button "Apply Filters" at bounding box center [220, 258] width 321 height 33
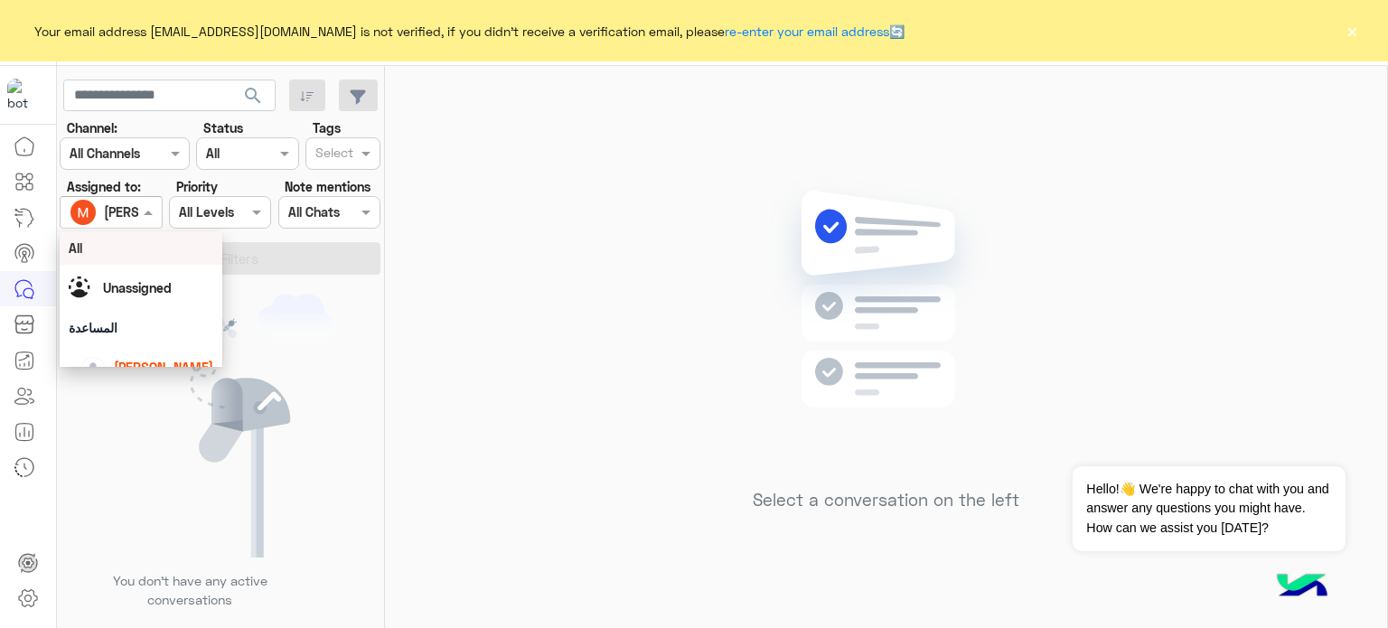
click at [131, 208] on div at bounding box center [111, 211] width 100 height 21
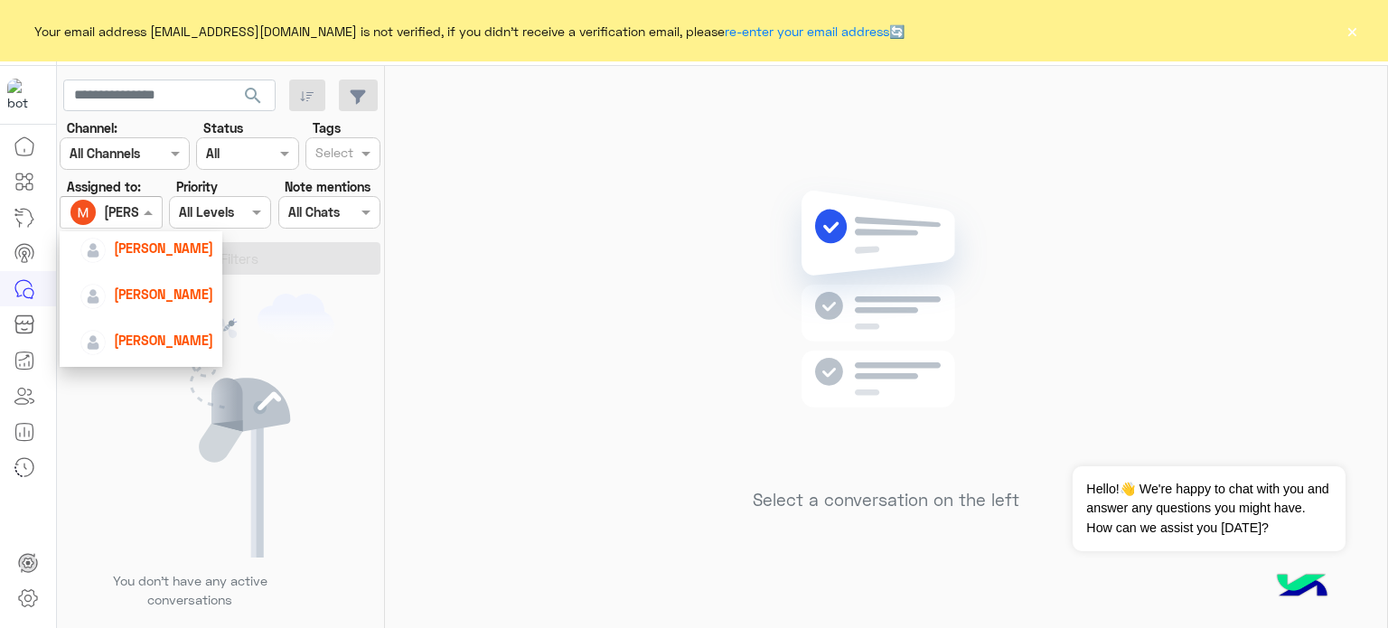
scroll to position [207, 0]
click at [163, 299] on span "Mona Farag" at bounding box center [163, 298] width 99 height 15
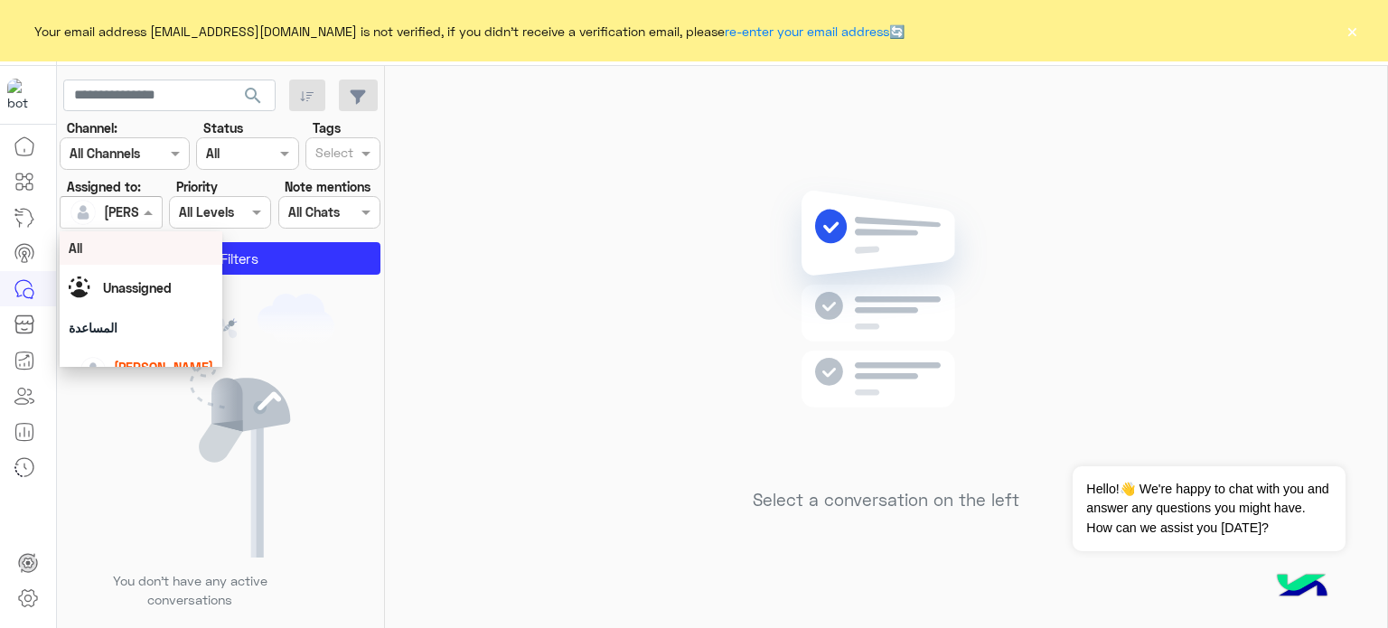
click at [145, 209] on span at bounding box center [150, 211] width 23 height 19
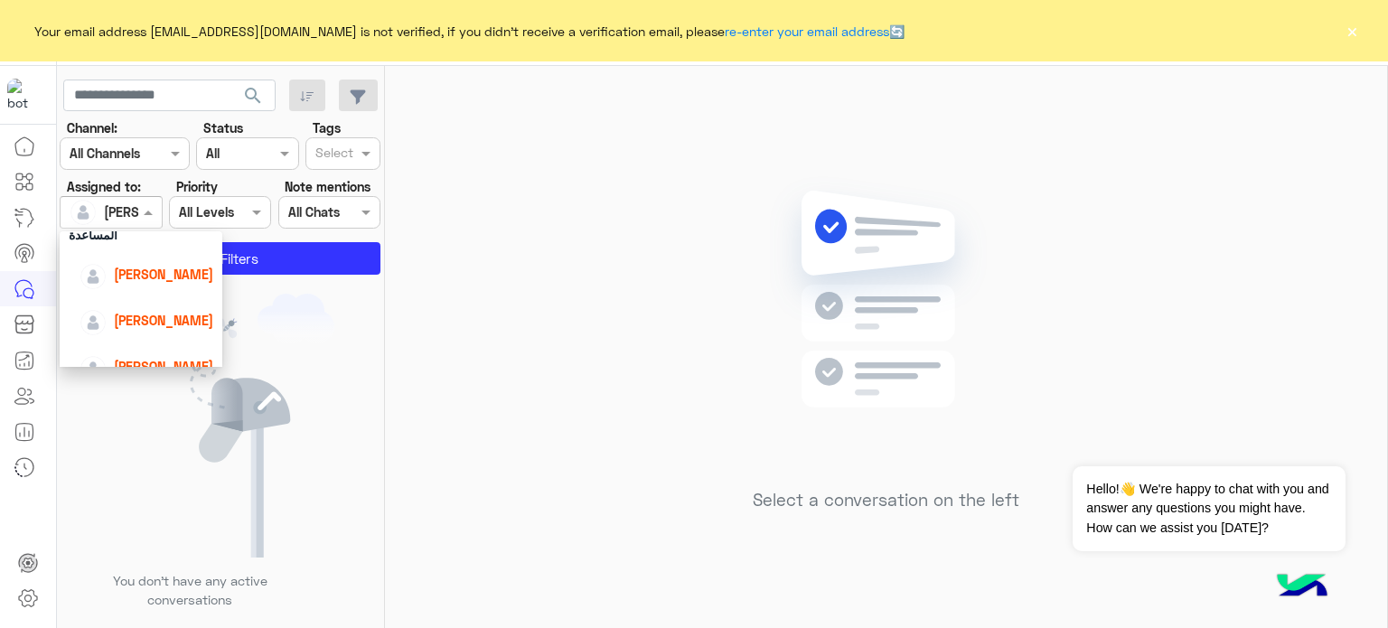
scroll to position [94, 0]
click at [167, 308] on div "Nada Khaled" at bounding box center [147, 320] width 134 height 32
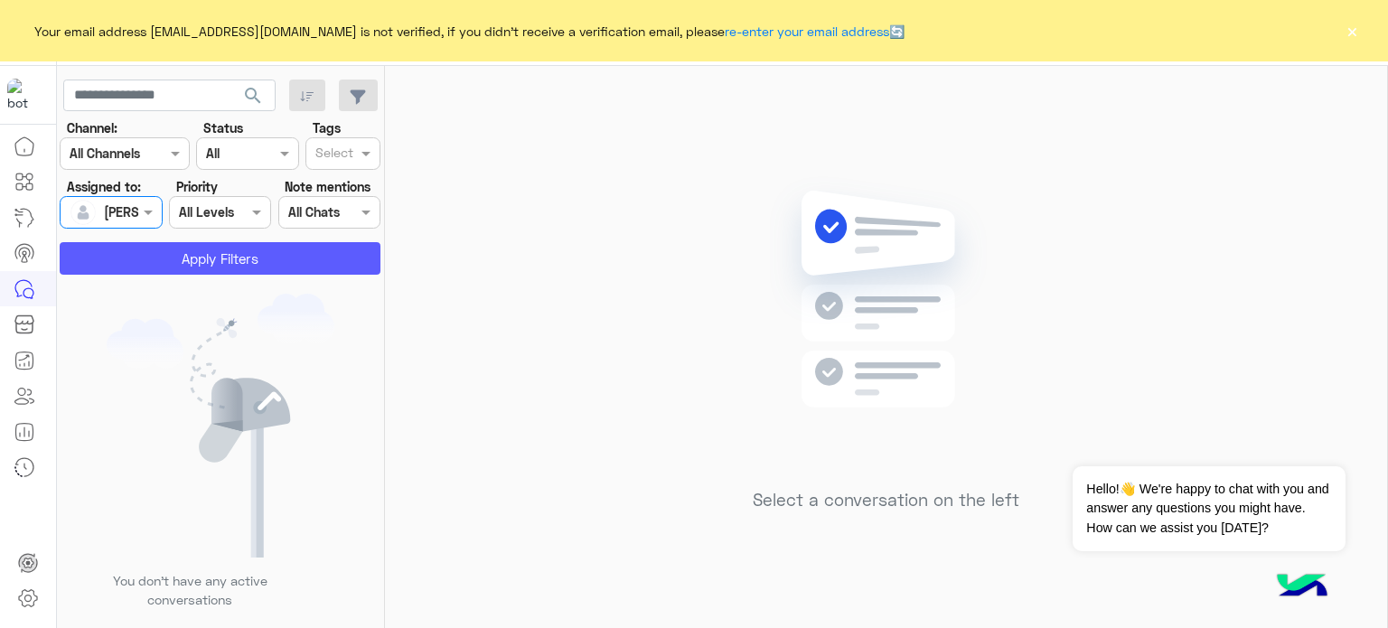
click at [202, 265] on button "Apply Filters" at bounding box center [220, 258] width 321 height 33
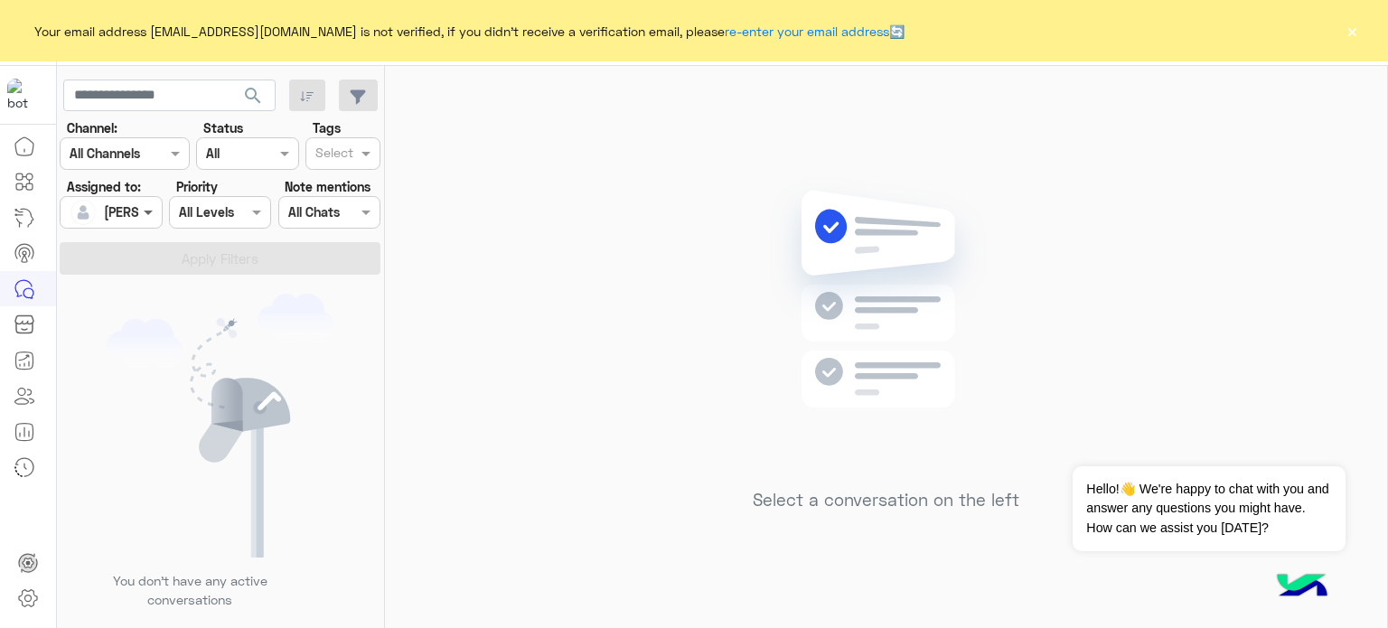
click at [143, 206] on span at bounding box center [150, 211] width 23 height 19
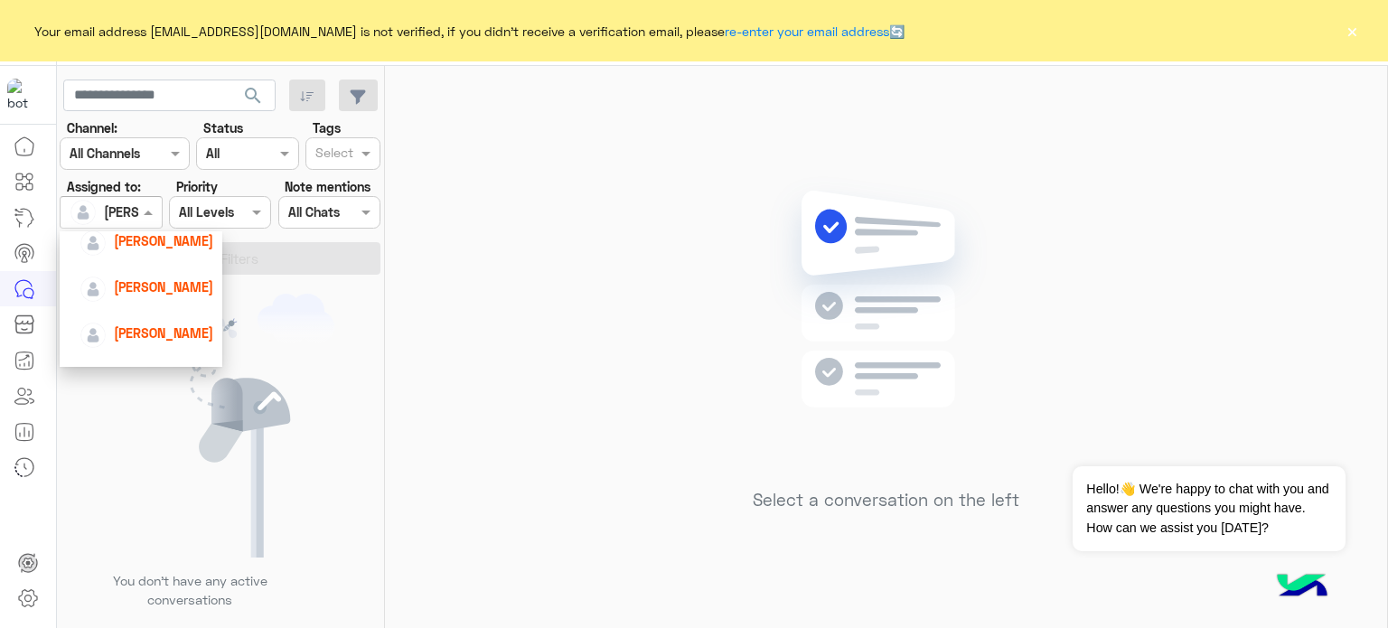
scroll to position [141, 0]
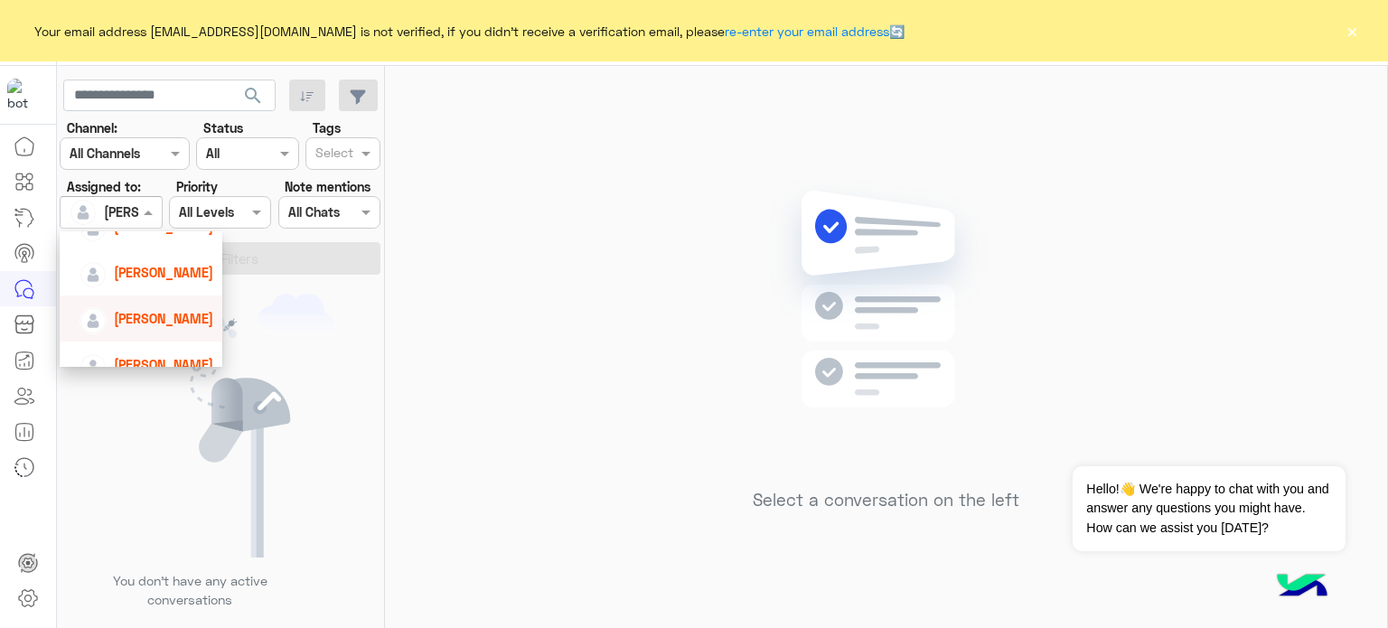
click at [181, 319] on span "Amina Hamdy" at bounding box center [163, 318] width 99 height 15
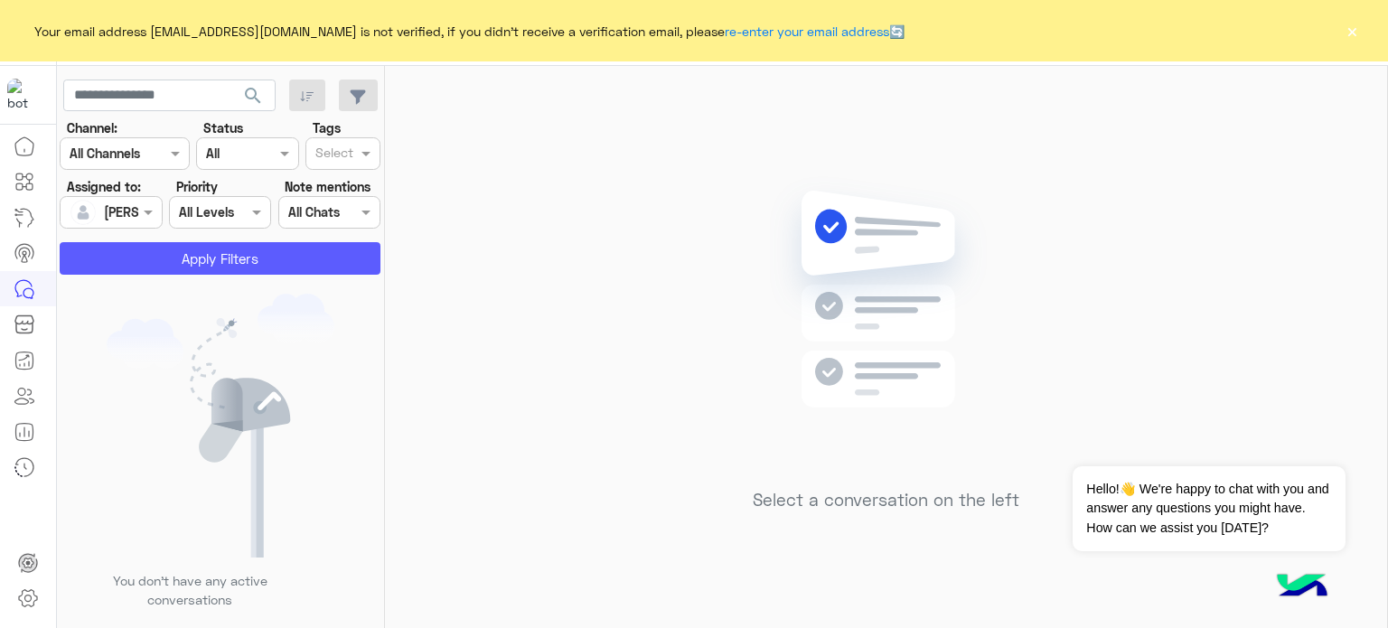
click at [251, 257] on button "Apply Filters" at bounding box center [220, 258] width 321 height 33
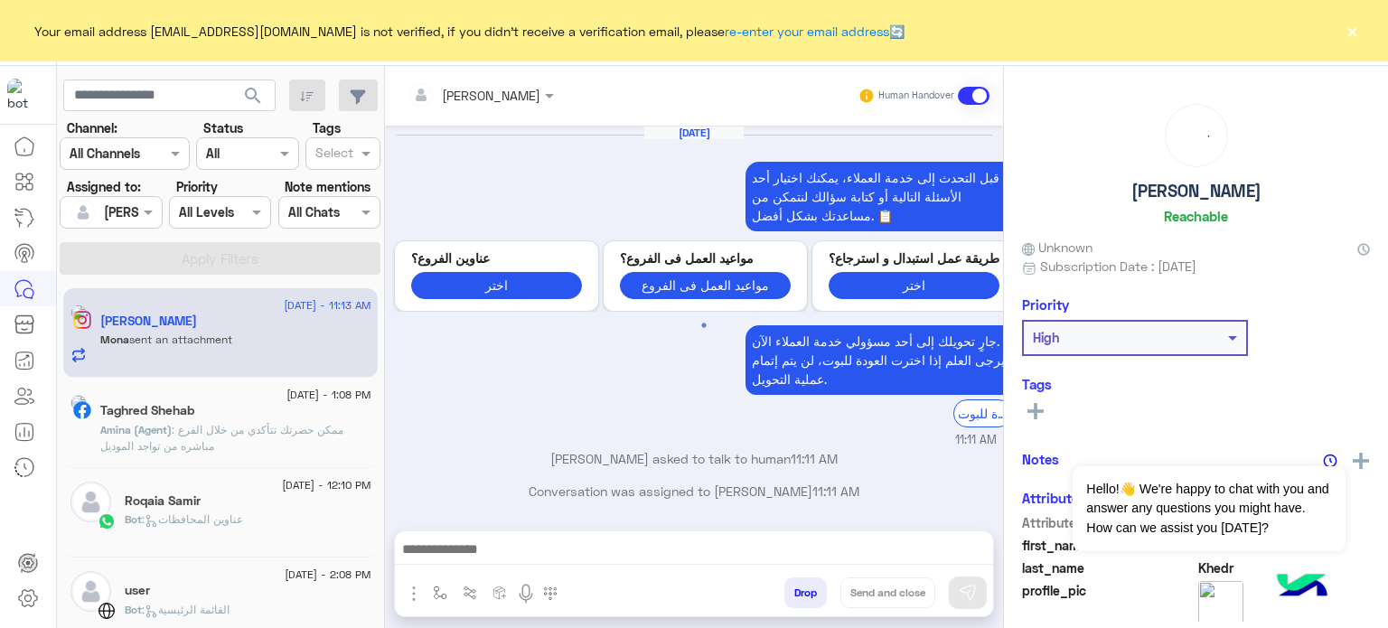
scroll to position [801, 0]
